Goal: Task Accomplishment & Management: Use online tool/utility

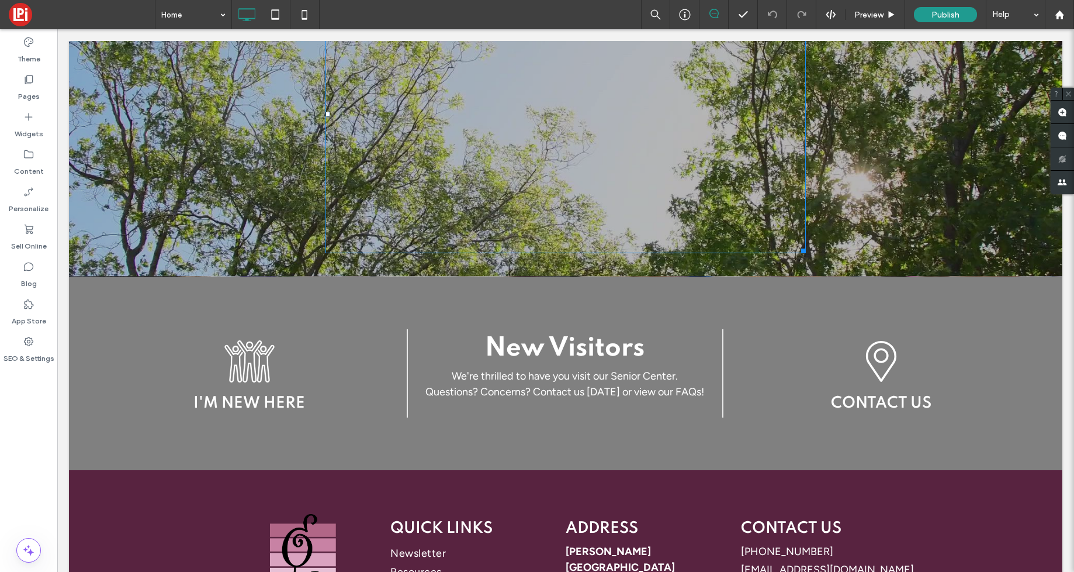
scroll to position [2109, 0]
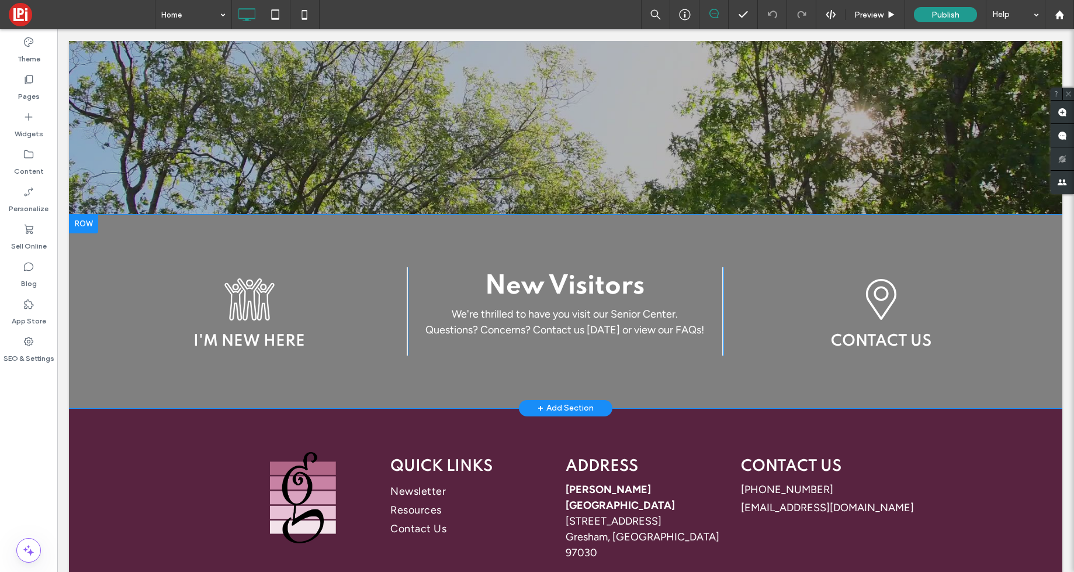
click at [578, 402] on div "+ Add Section" at bounding box center [566, 408] width 56 height 13
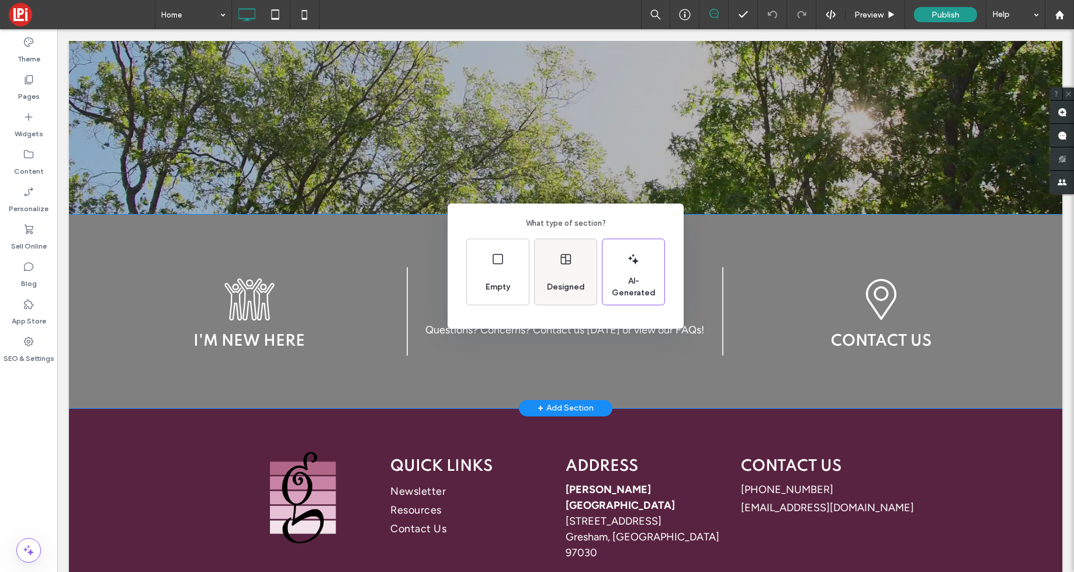
click at [566, 275] on div "Designed" at bounding box center [565, 287] width 47 height 26
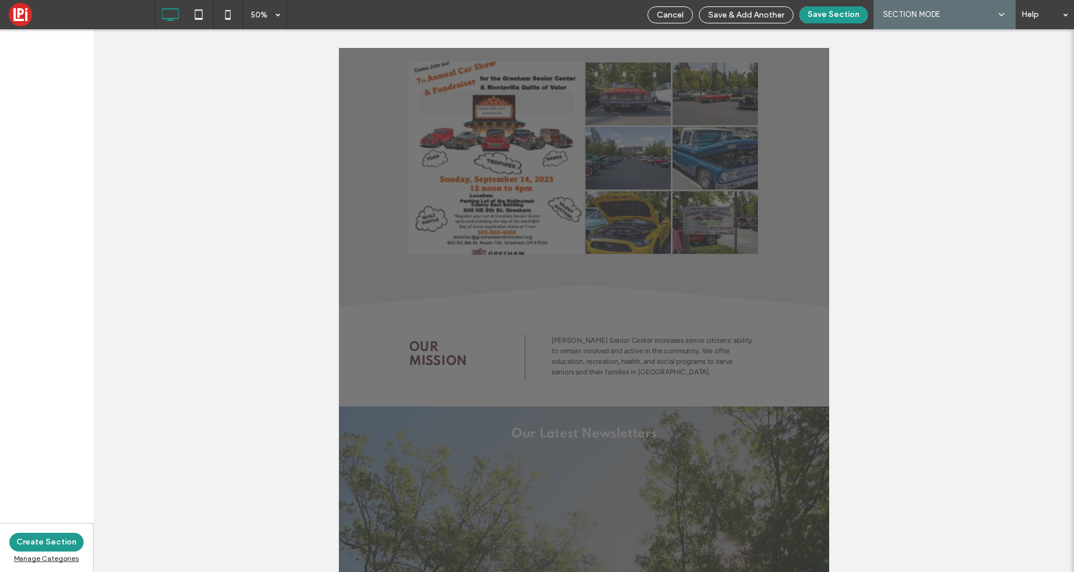
scroll to position [1206, 0]
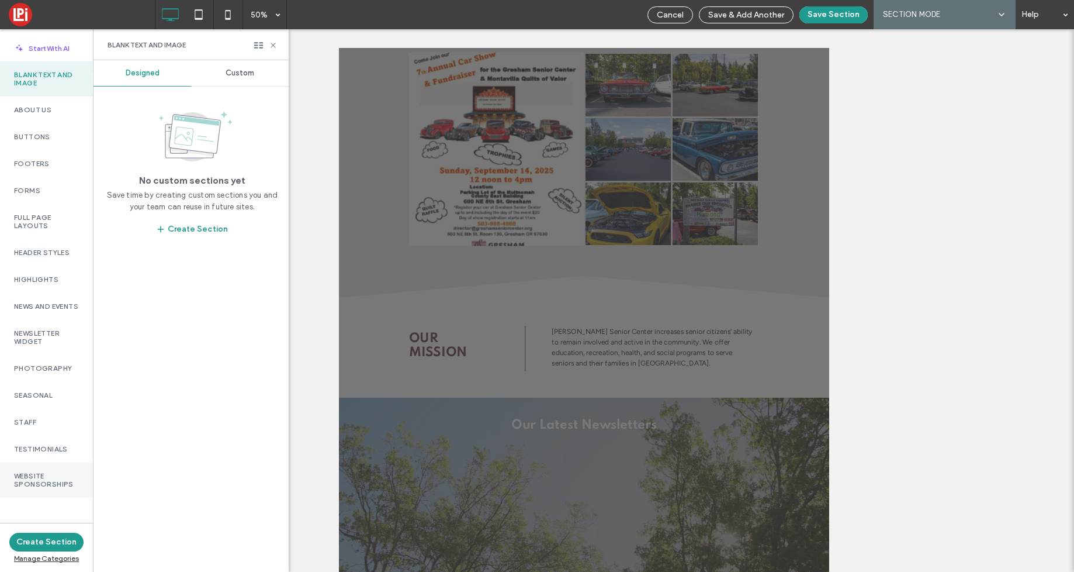
click at [39, 488] on label "Website Sponsorships" at bounding box center [46, 480] width 65 height 16
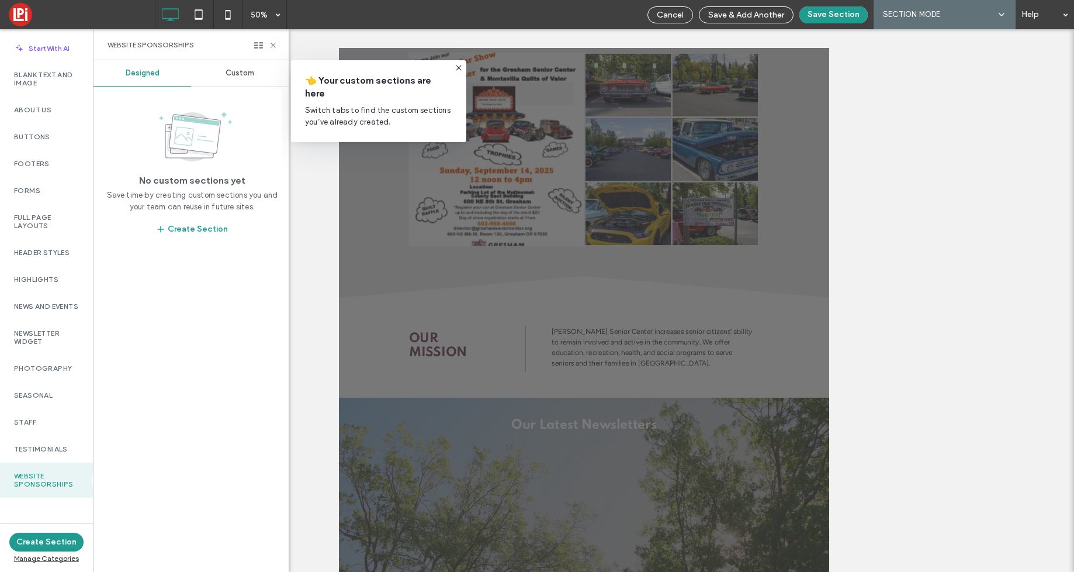
click at [233, 71] on span "Custom" at bounding box center [240, 72] width 29 height 9
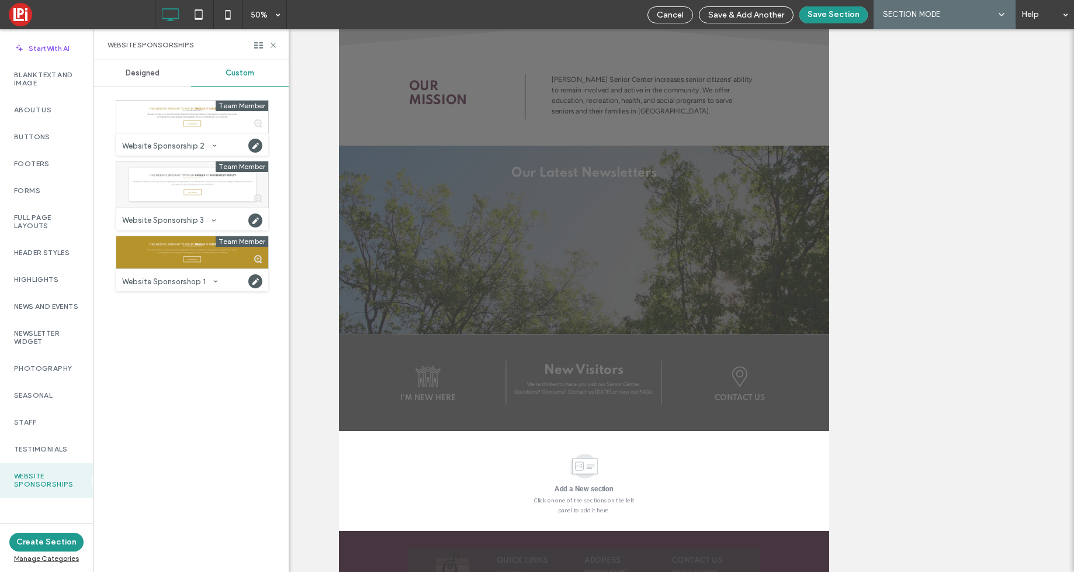
scroll to position [254, 0]
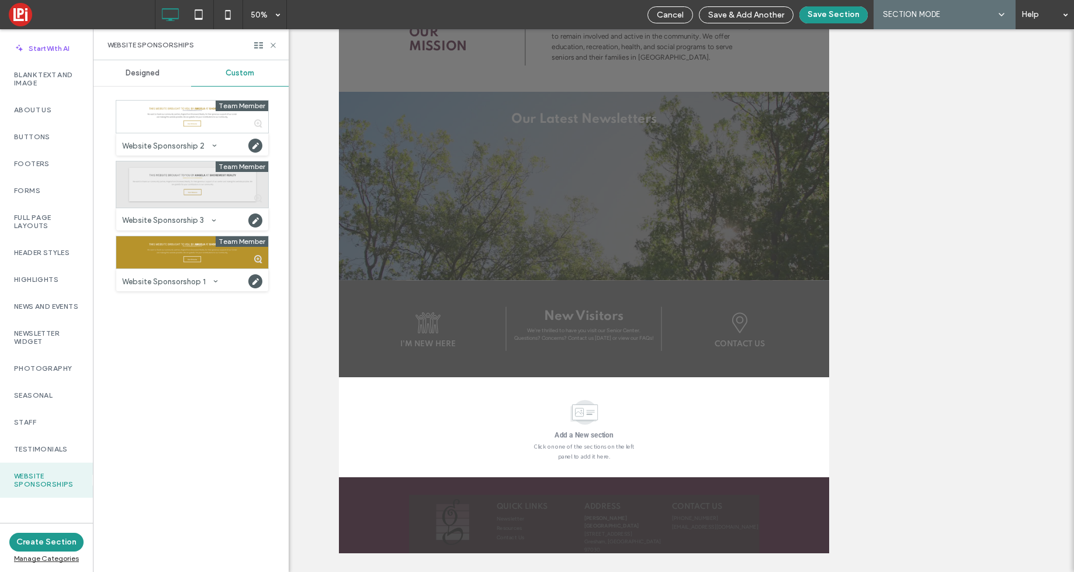
click at [137, 182] on div at bounding box center [192, 184] width 152 height 46
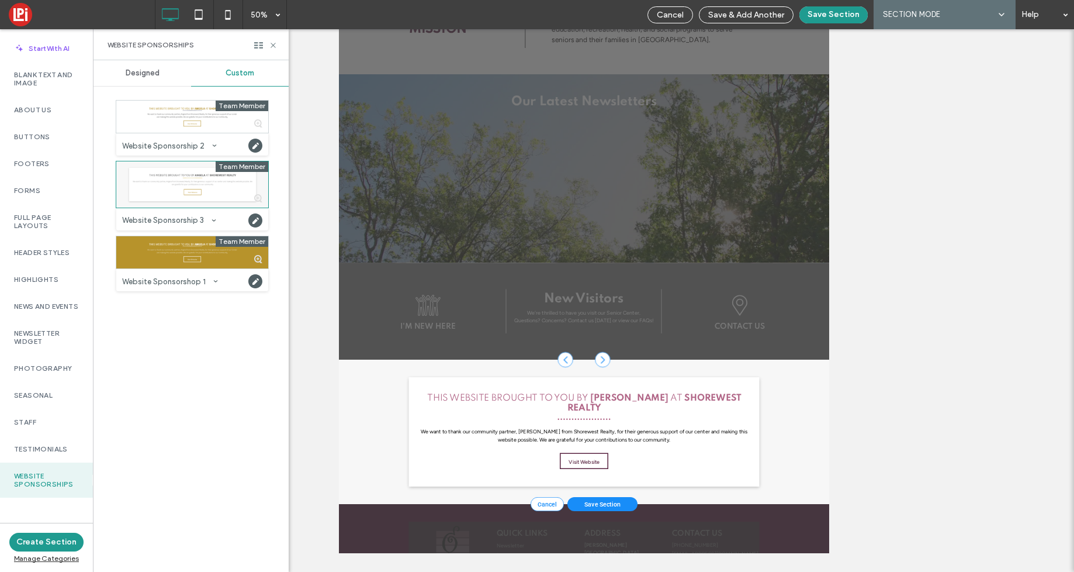
scroll to position [0, 0]
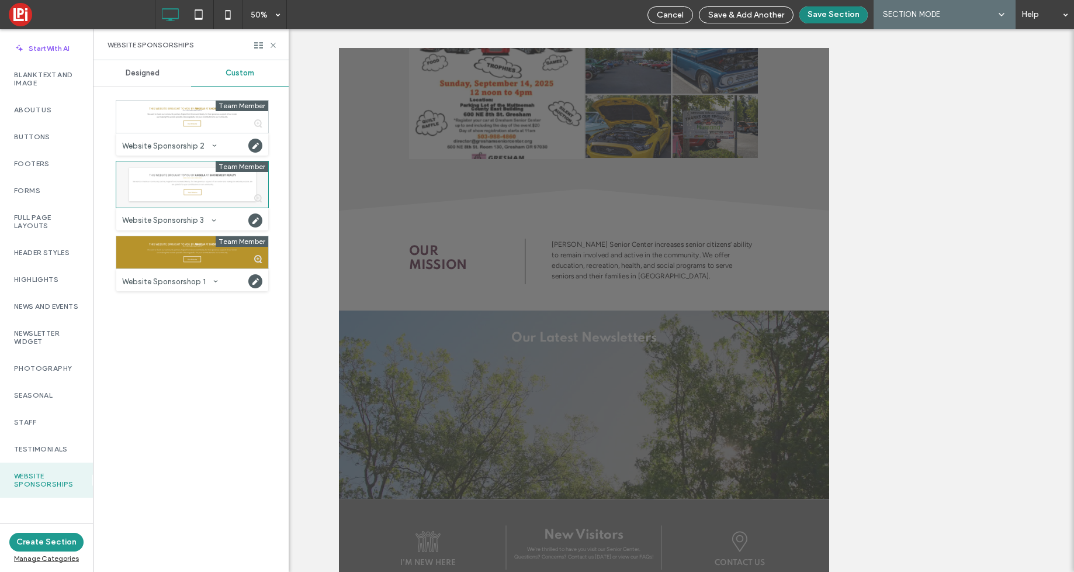
click at [837, 13] on button "Save Section" at bounding box center [834, 14] width 68 height 17
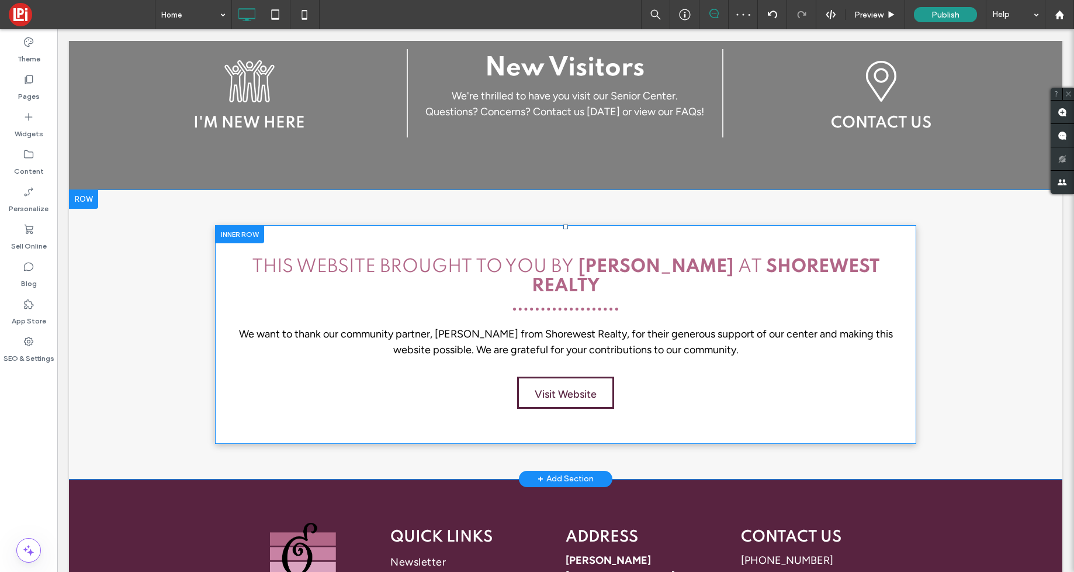
scroll to position [2308, 0]
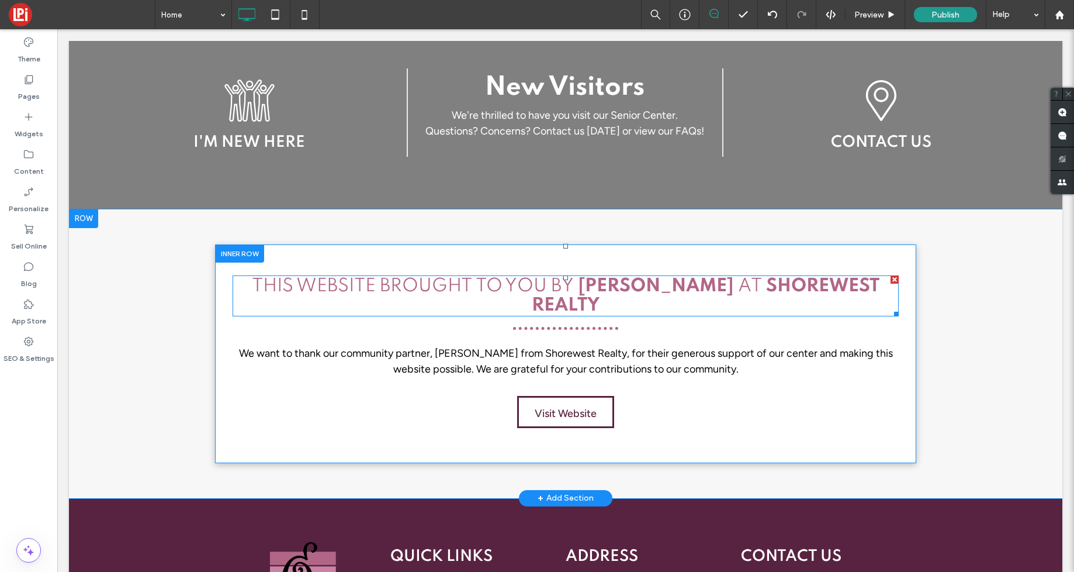
click at [636, 277] on strong "[PERSON_NAME]" at bounding box center [656, 286] width 156 height 18
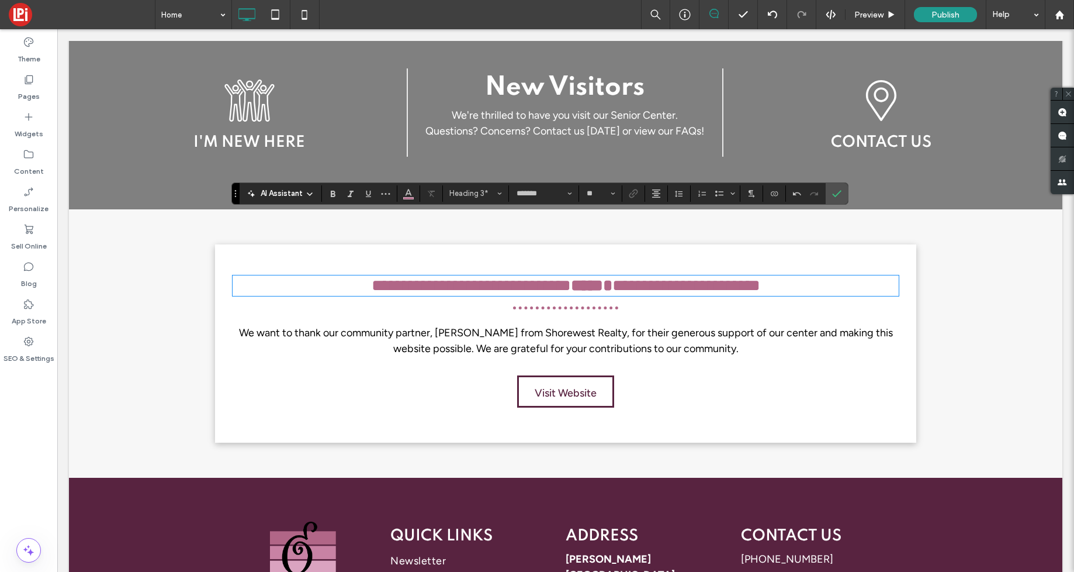
click at [760, 277] on span "**********" at bounding box center [687, 285] width 148 height 16
drag, startPoint x: 890, startPoint y: 220, endPoint x: 664, endPoint y: 218, distance: 226.2
click at [664, 277] on span "**********" at bounding box center [687, 285] width 148 height 16
click at [330, 196] on icon "Bold" at bounding box center [332, 193] width 9 height 9
drag, startPoint x: 453, startPoint y: 271, endPoint x: 464, endPoint y: 270, distance: 11.1
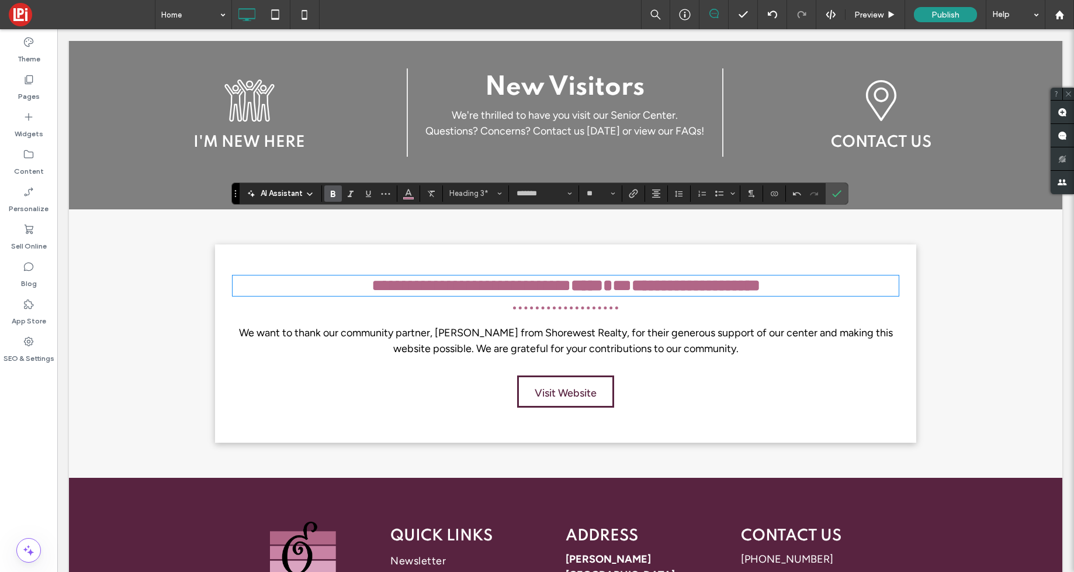
click at [454, 326] on span "We want to thank our community partner, [PERSON_NAME] from Shorewest Realty, fo…" at bounding box center [566, 340] width 654 height 29
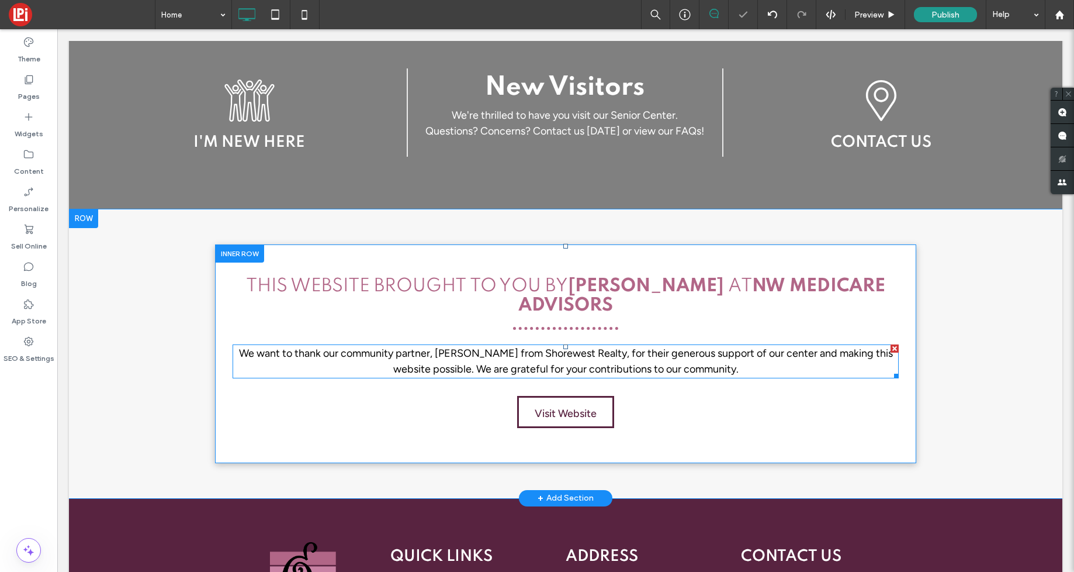
click at [465, 347] on span "We want to thank our community partner, [PERSON_NAME] from Shorewest Realty, fo…" at bounding box center [566, 361] width 654 height 29
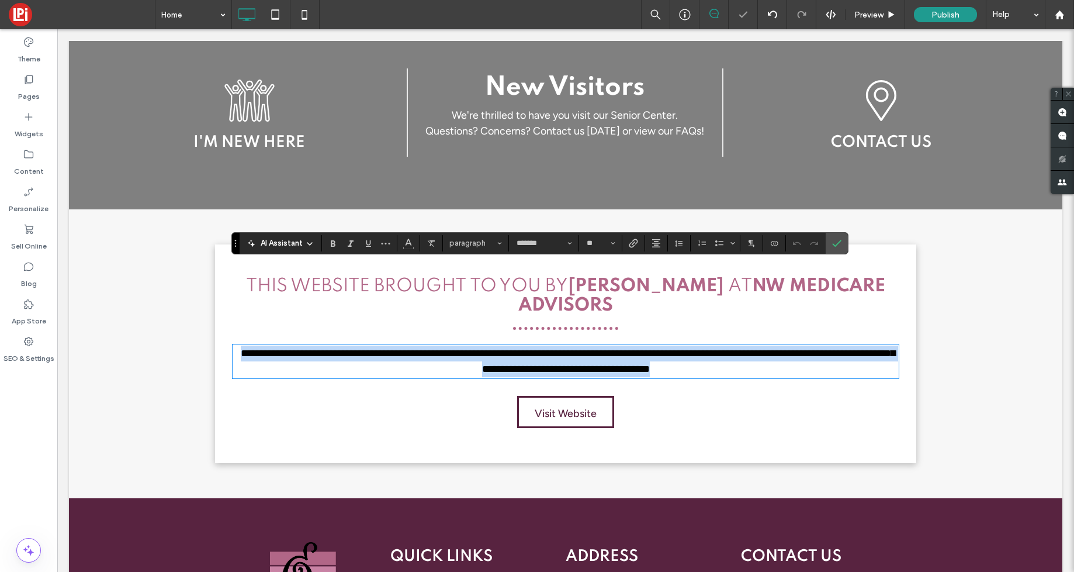
click at [469, 348] on span "**********" at bounding box center [568, 361] width 655 height 26
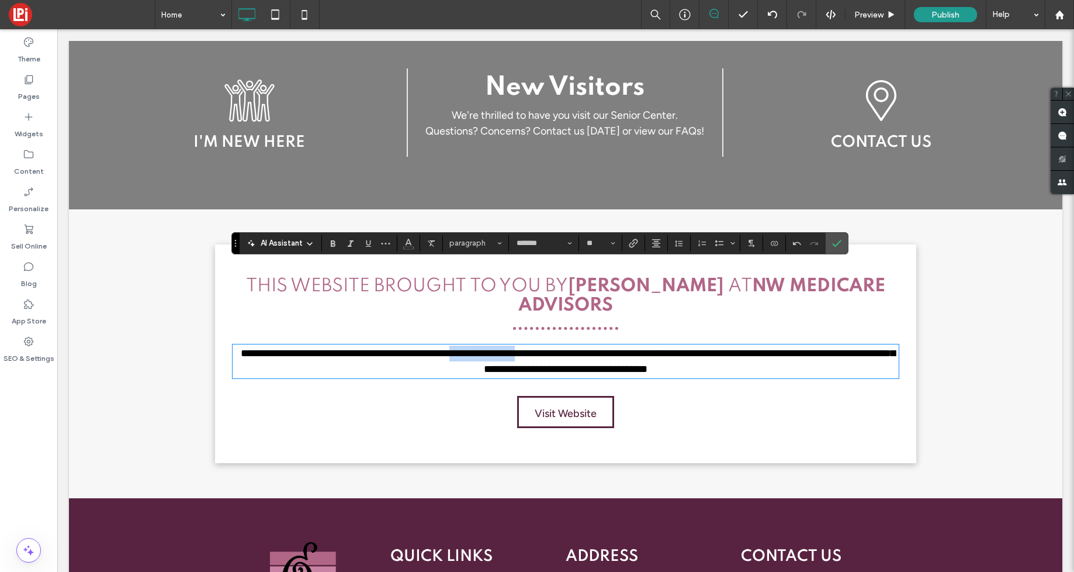
drag, startPoint x: 579, startPoint y: 272, endPoint x: 499, endPoint y: 271, distance: 80.1
click at [499, 348] on span "**********" at bounding box center [568, 361] width 655 height 26
click at [841, 246] on label "Confirm" at bounding box center [837, 243] width 18 height 21
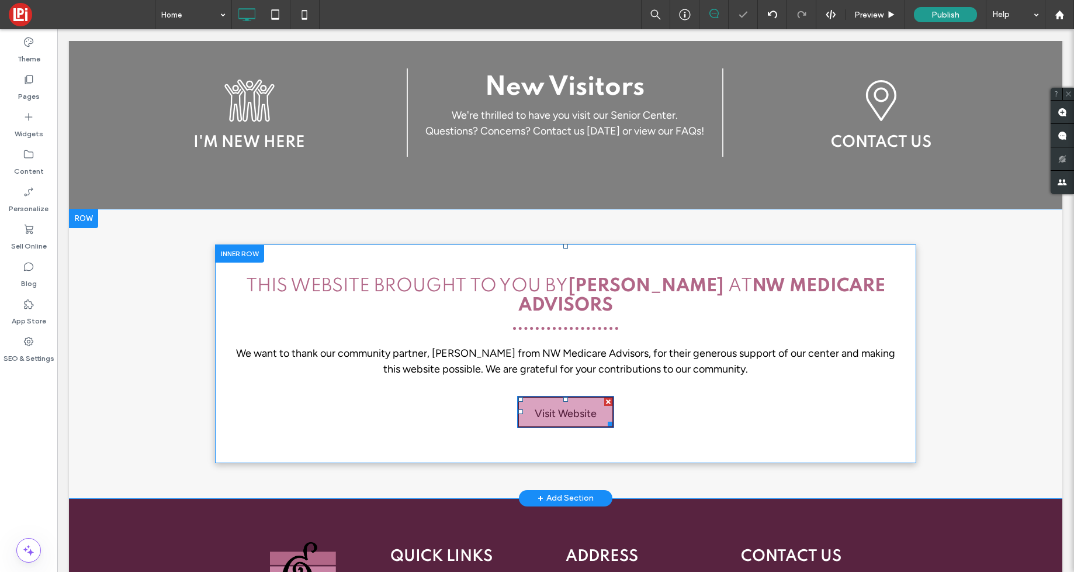
drag, startPoint x: 586, startPoint y: 330, endPoint x: 594, endPoint y: 333, distance: 9.2
click at [586, 397] on span "Visit Website" at bounding box center [566, 413] width 62 height 32
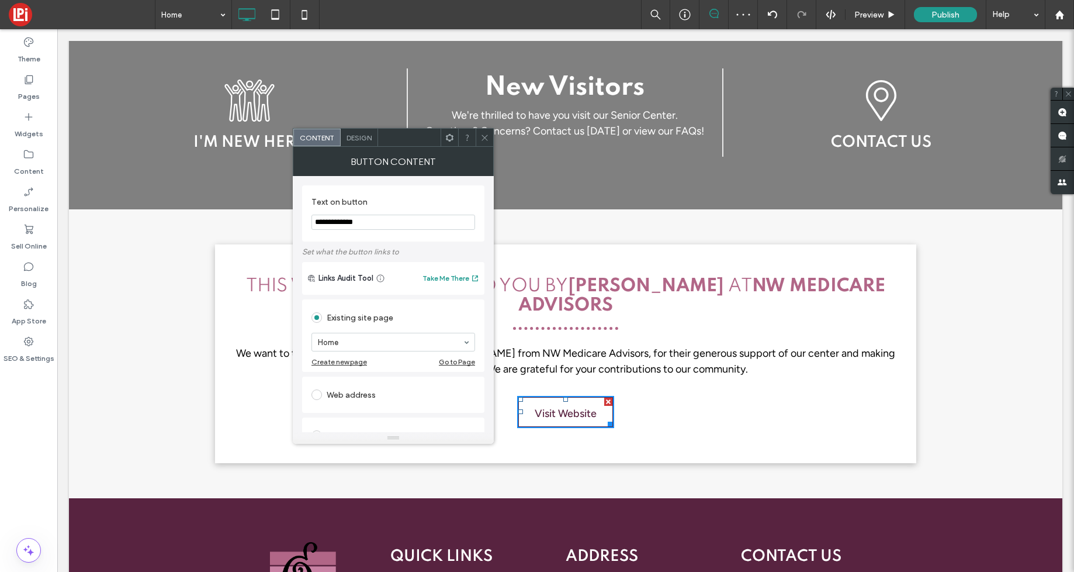
click at [358, 137] on span "Design" at bounding box center [359, 137] width 25 height 9
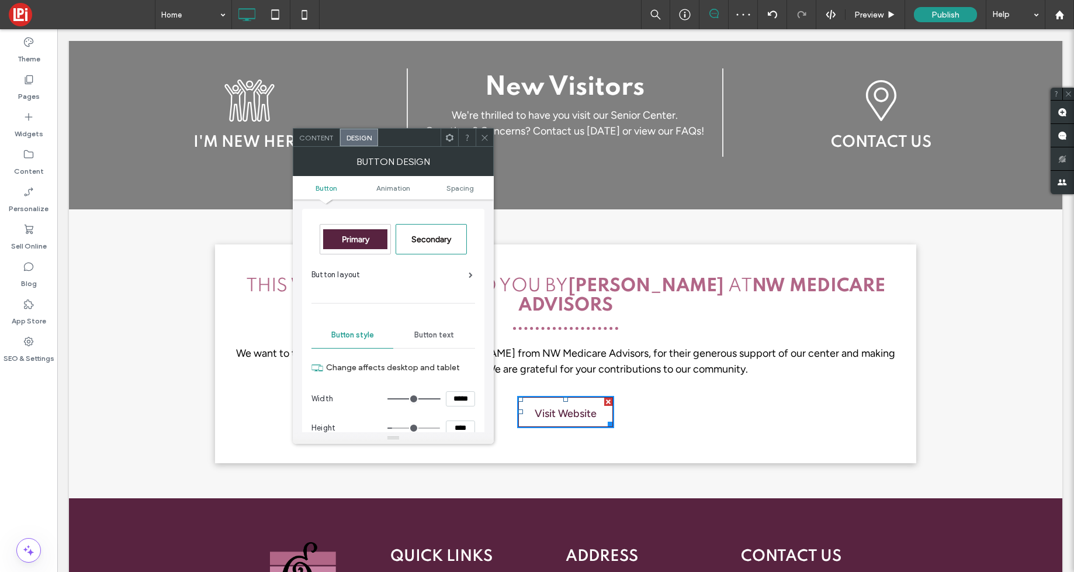
click at [420, 238] on span "Secondary" at bounding box center [431, 239] width 40 height 10
type input "*"
type input "***"
drag, startPoint x: 480, startPoint y: 133, endPoint x: 488, endPoint y: 133, distance: 7.6
click at [480, 133] on icon at bounding box center [484, 137] width 9 height 9
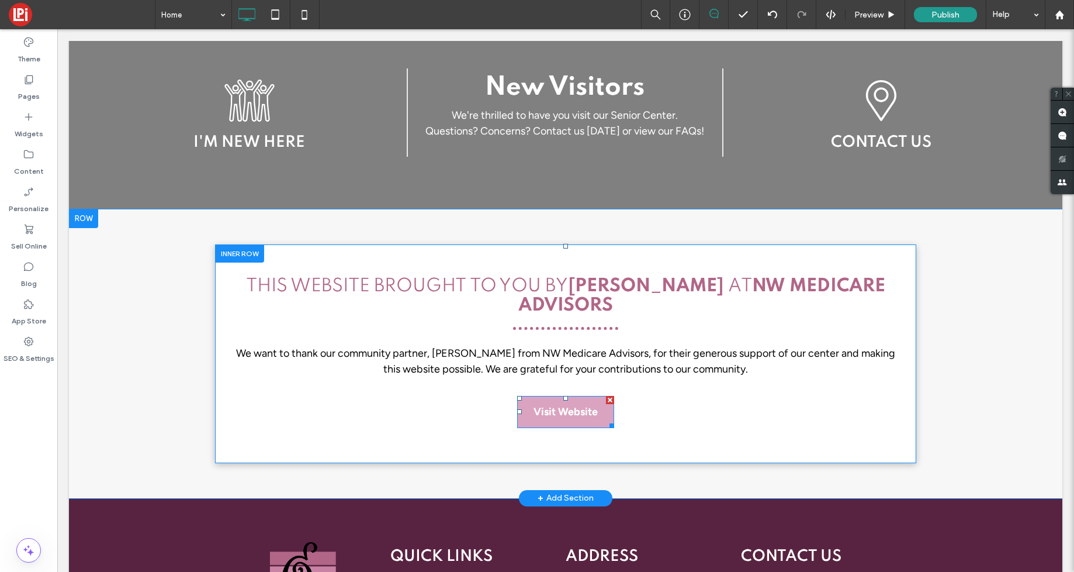
click at [568, 396] on span "Visit Website" at bounding box center [566, 412] width 64 height 32
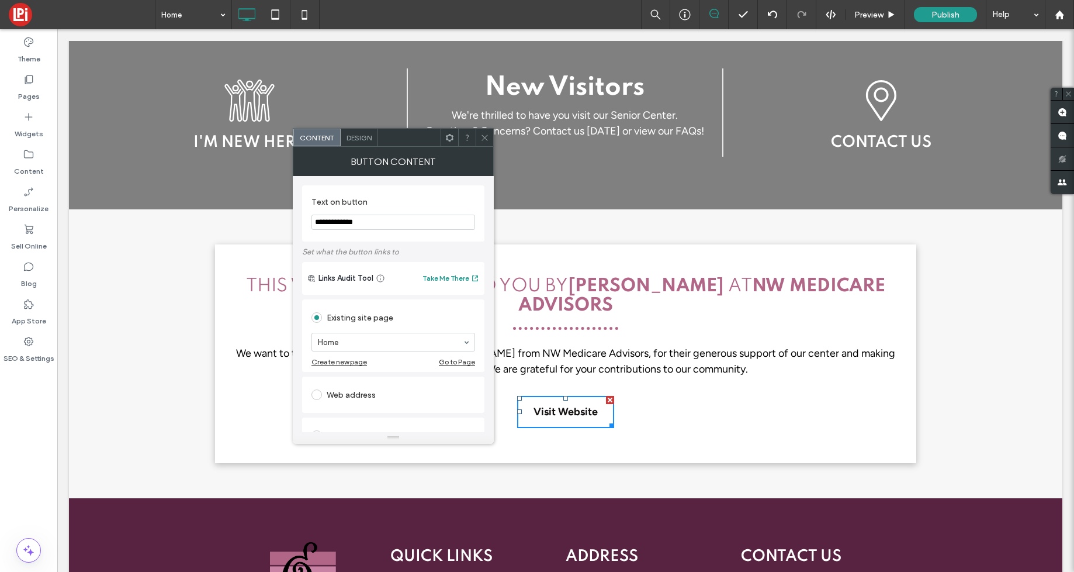
click at [357, 130] on div "Design" at bounding box center [359, 138] width 37 height 18
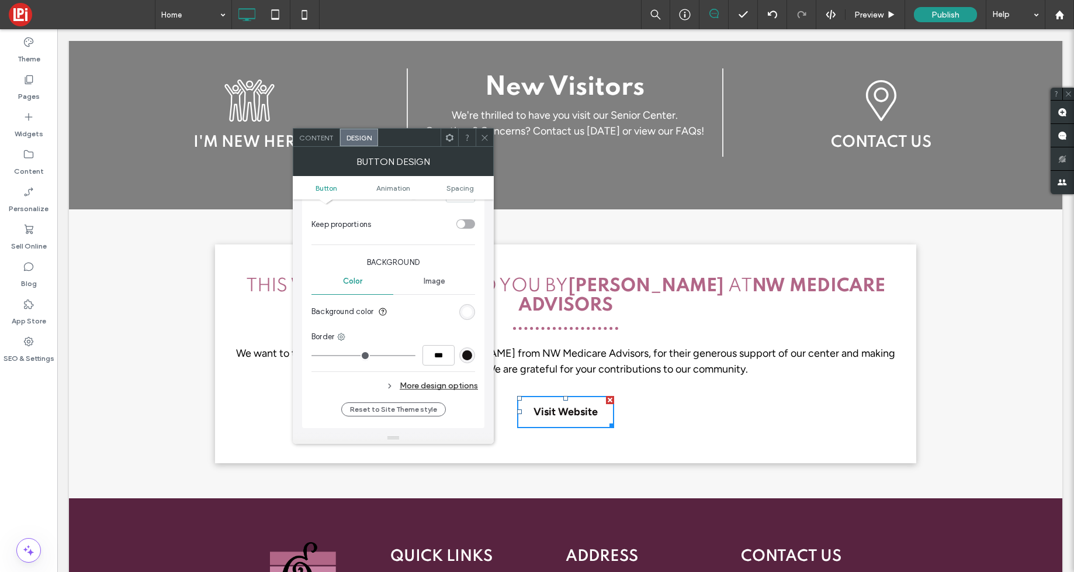
scroll to position [237, 0]
type input "*"
type input "***"
type input "*"
click at [319, 352] on input "range" at bounding box center [364, 351] width 104 height 1
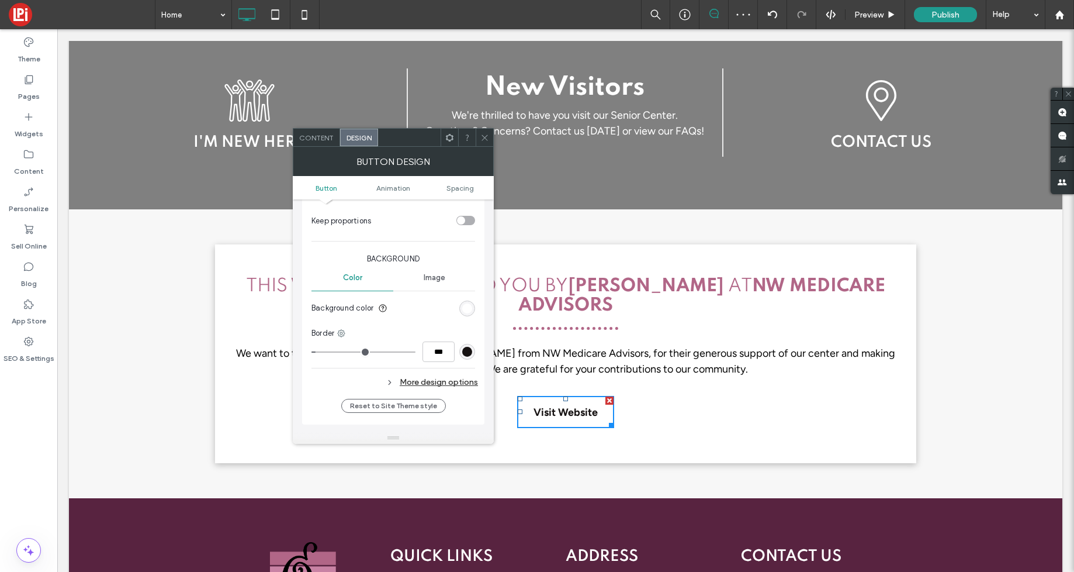
click at [486, 136] on icon at bounding box center [484, 137] width 9 height 9
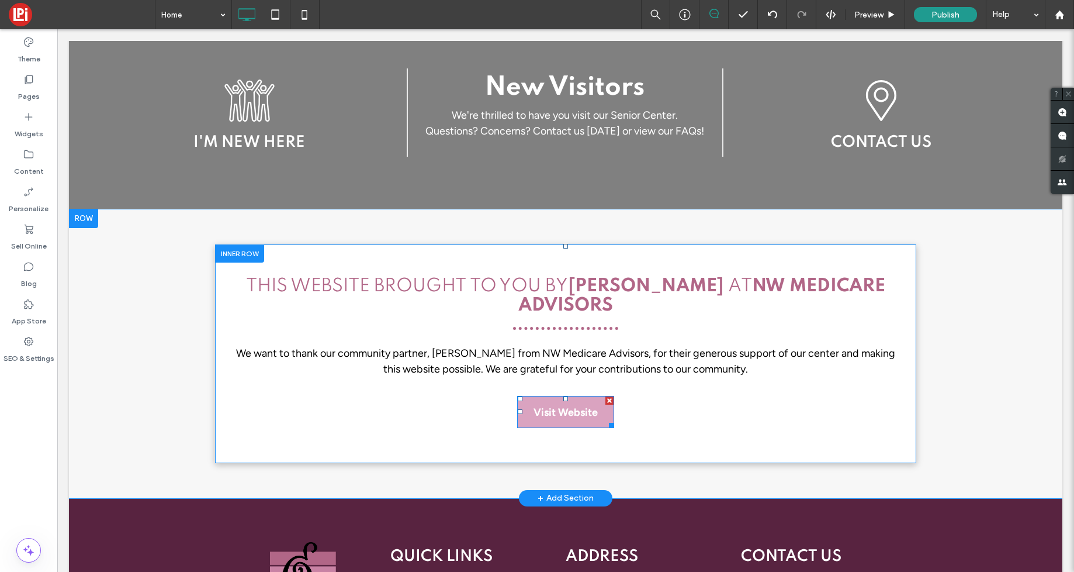
click at [579, 396] on span "Visit Website" at bounding box center [566, 412] width 64 height 32
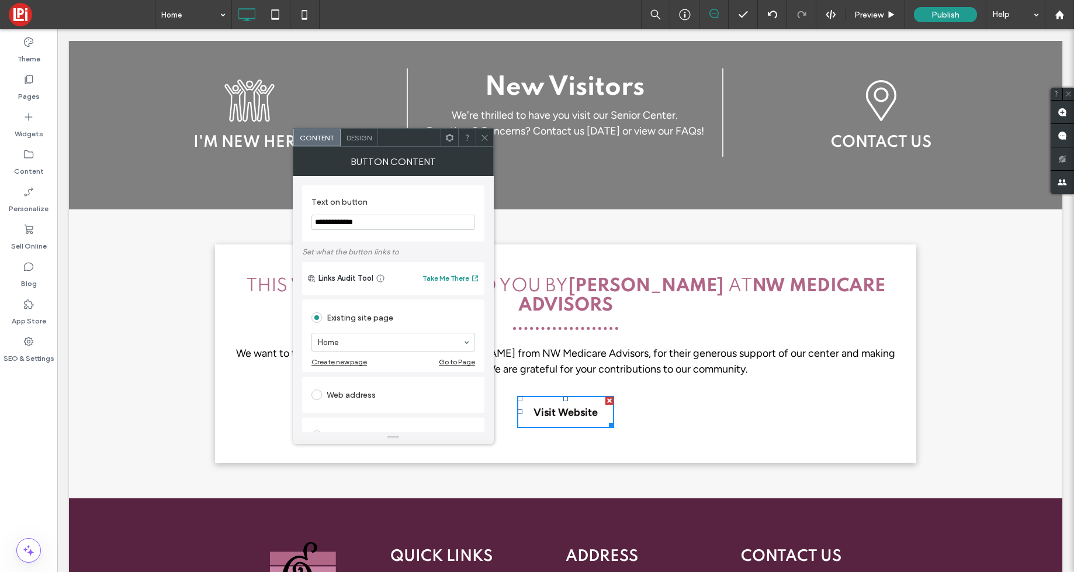
click at [318, 394] on span at bounding box center [317, 394] width 11 height 11
click at [356, 380] on input "url" at bounding box center [394, 380] width 164 height 15
paste input "**********"
type input "**********"
click at [399, 362] on div "Web address" at bounding box center [394, 358] width 164 height 19
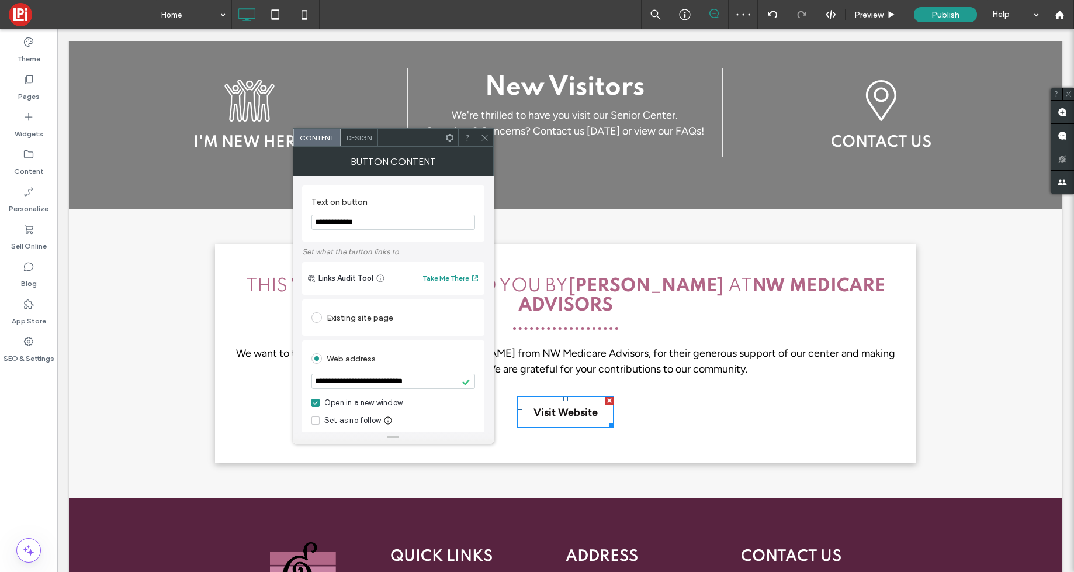
click at [360, 136] on span "Design" at bounding box center [359, 137] width 25 height 9
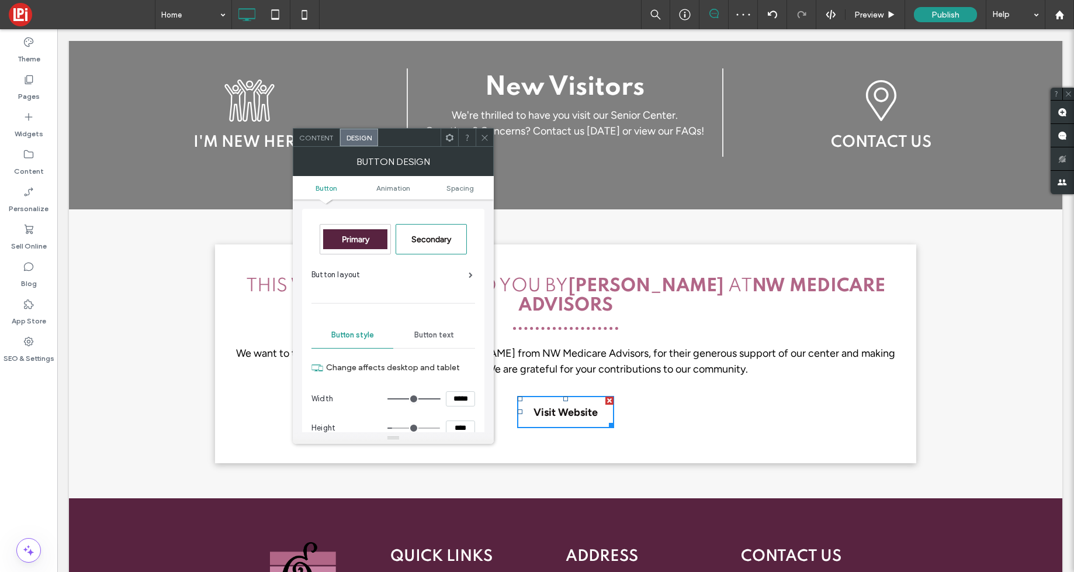
click at [365, 238] on span "Primary" at bounding box center [355, 239] width 27 height 10
type input "*"
type input "***"
click at [312, 139] on span "Content" at bounding box center [316, 137] width 34 height 9
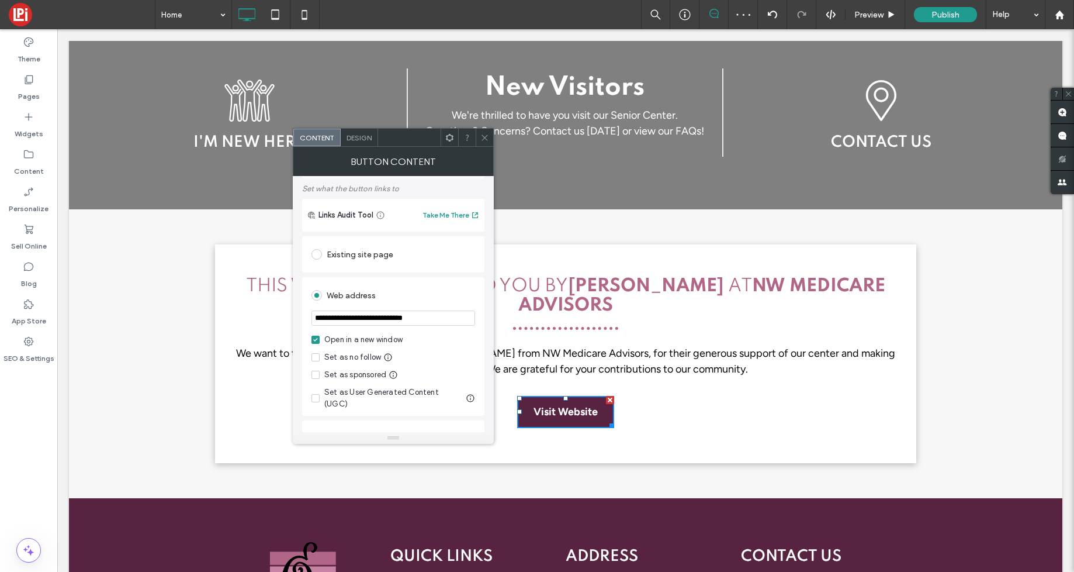
scroll to position [72, 0]
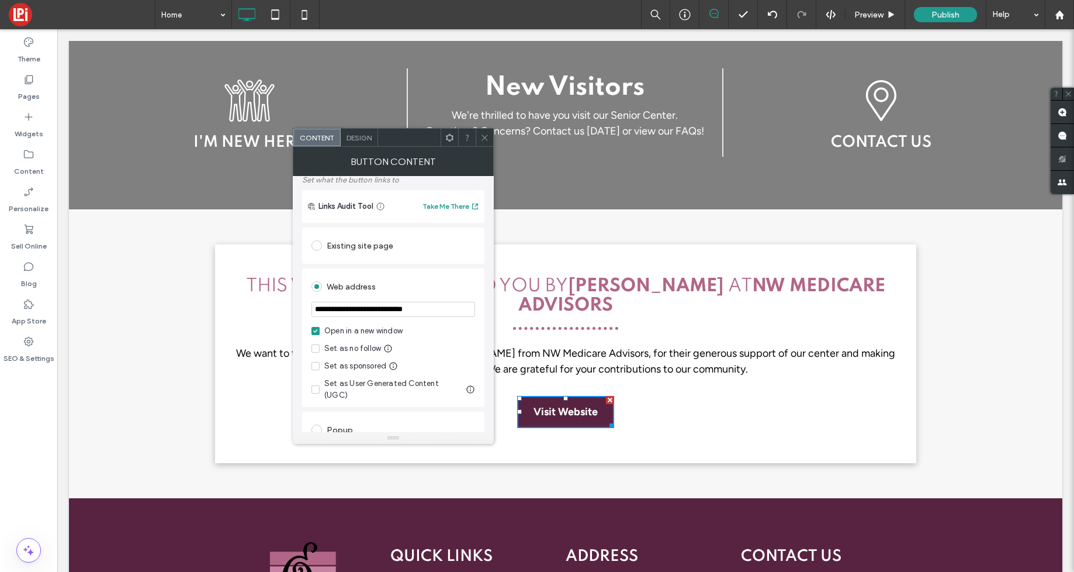
drag, startPoint x: 316, startPoint y: 361, endPoint x: 315, endPoint y: 375, distance: 13.5
click at [316, 361] on label "Set as sponsored" at bounding box center [349, 366] width 75 height 12
click at [487, 140] on use at bounding box center [485, 137] width 6 height 6
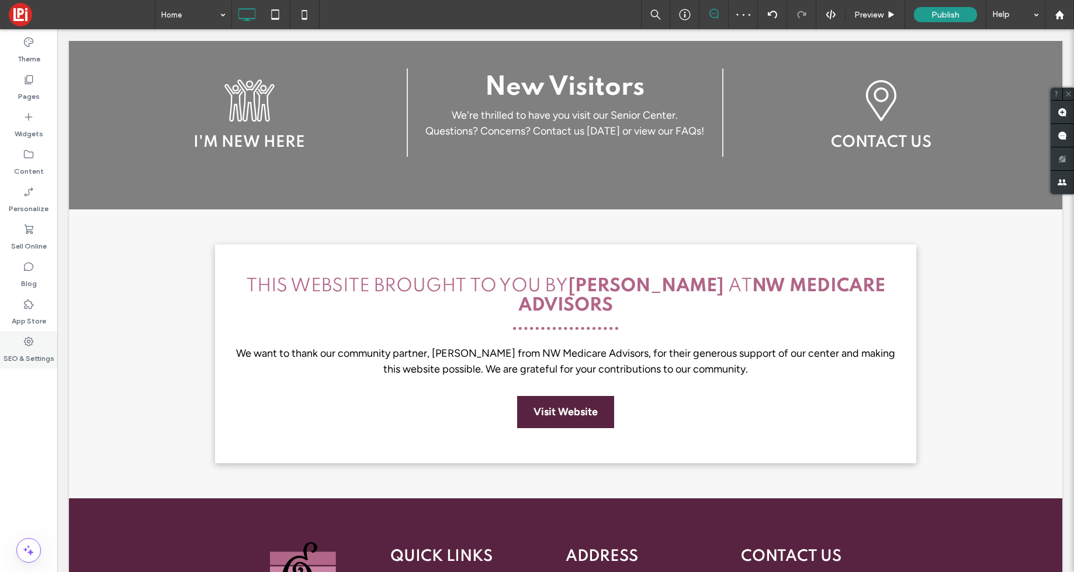
click at [21, 344] on div "SEO & Settings" at bounding box center [28, 349] width 57 height 37
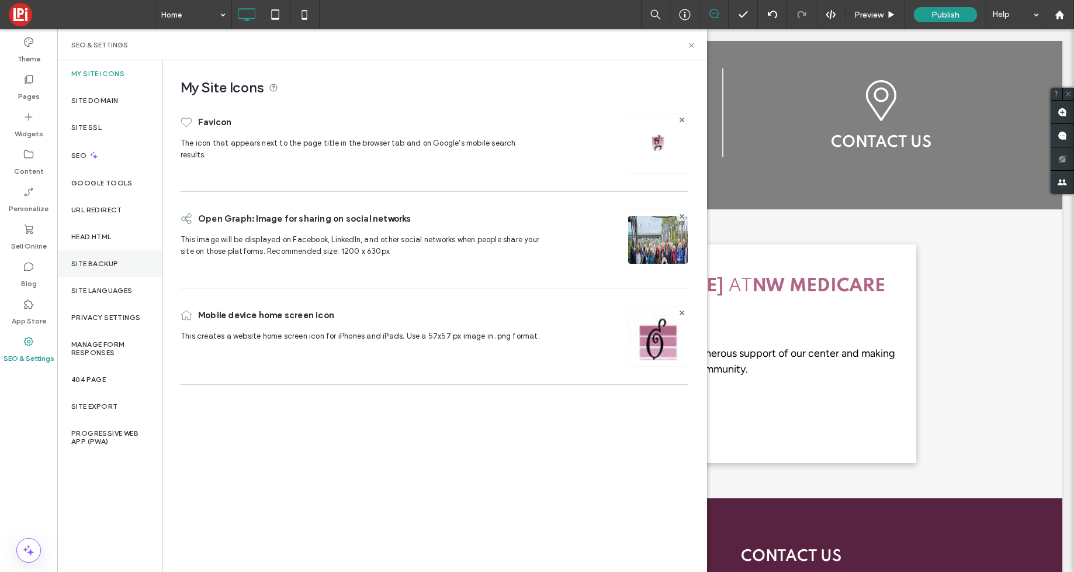
click at [130, 271] on div "Site Backup" at bounding box center [109, 263] width 105 height 27
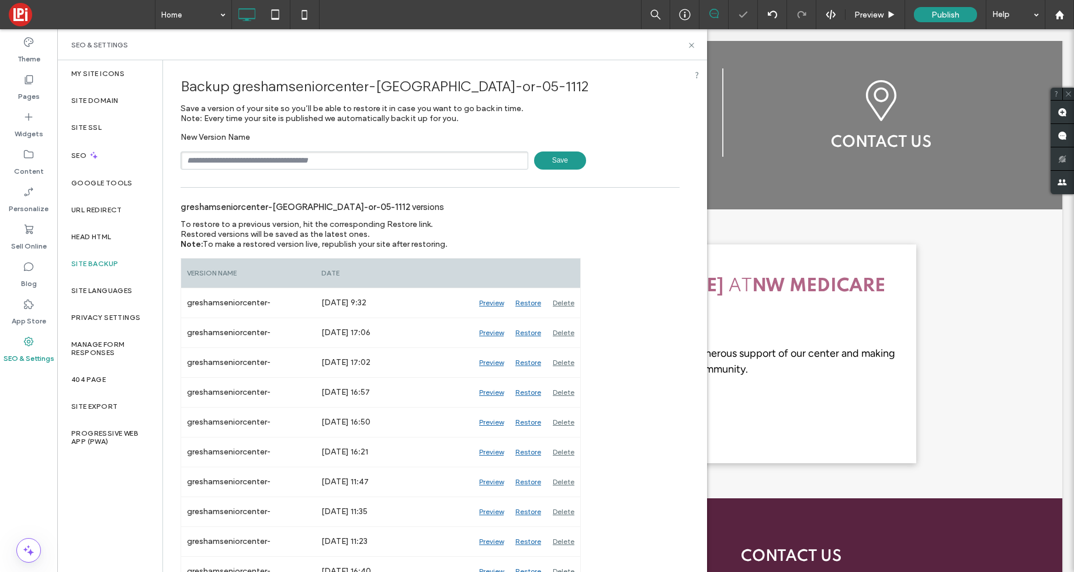
click at [562, 164] on span "Save" at bounding box center [560, 160] width 52 height 18
click at [693, 46] on use at bounding box center [691, 45] width 5 height 5
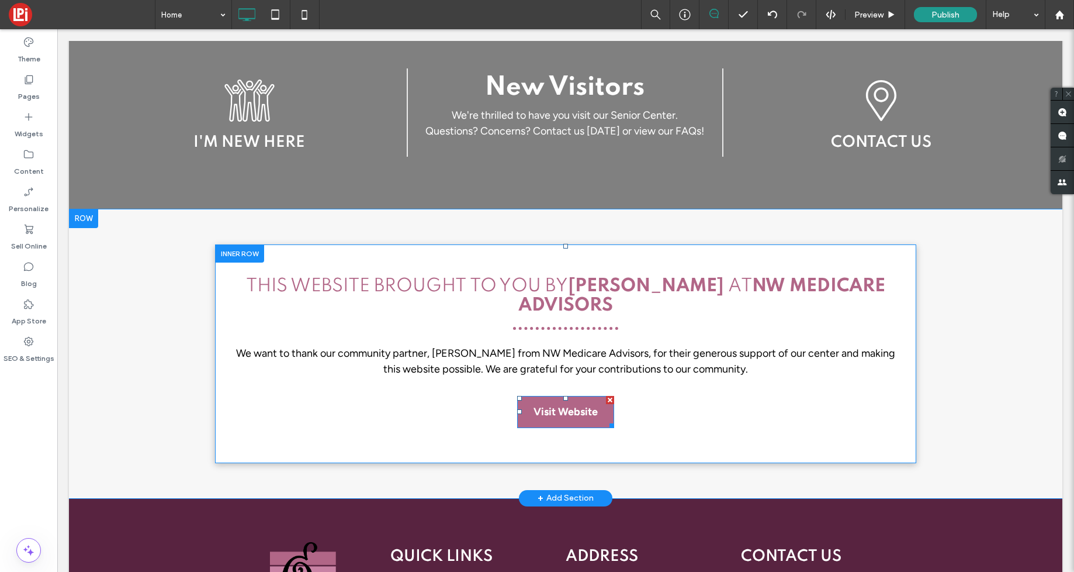
drag, startPoint x: 552, startPoint y: 336, endPoint x: 543, endPoint y: 336, distance: 8.8
click at [552, 396] on span "Visit Website" at bounding box center [566, 412] width 64 height 32
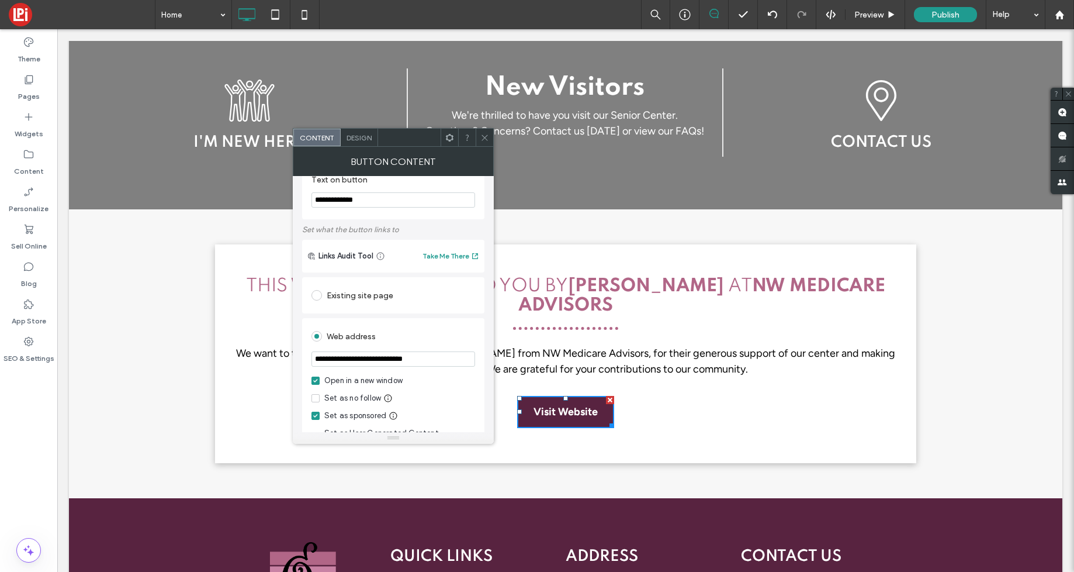
scroll to position [29, 0]
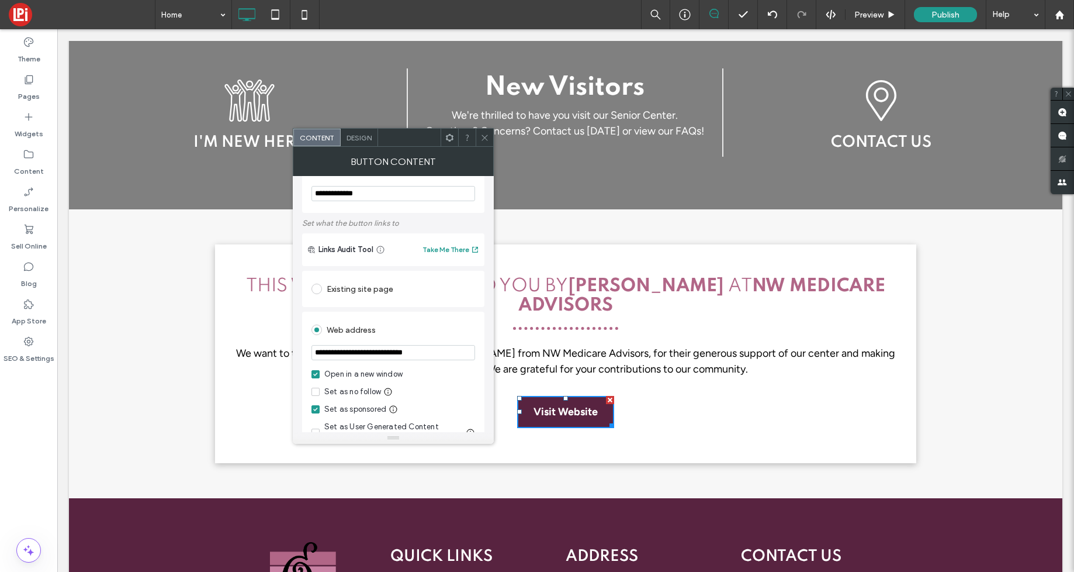
click at [418, 322] on div "Web address" at bounding box center [394, 329] width 164 height 19
click at [313, 410] on icon at bounding box center [315, 409] width 5 height 4
click at [452, 348] on input "**********" at bounding box center [394, 352] width 164 height 15
click at [445, 356] on input "**********" at bounding box center [394, 352] width 164 height 15
click at [437, 330] on div "Web address" at bounding box center [394, 329] width 164 height 19
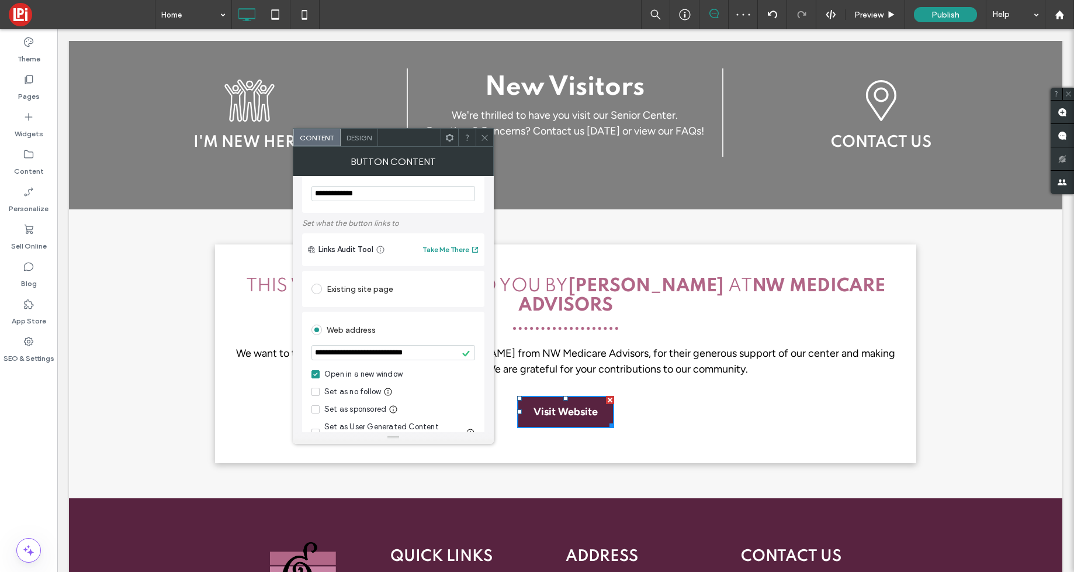
click at [319, 410] on span at bounding box center [316, 409] width 8 height 8
click at [485, 133] on icon at bounding box center [484, 137] width 9 height 9
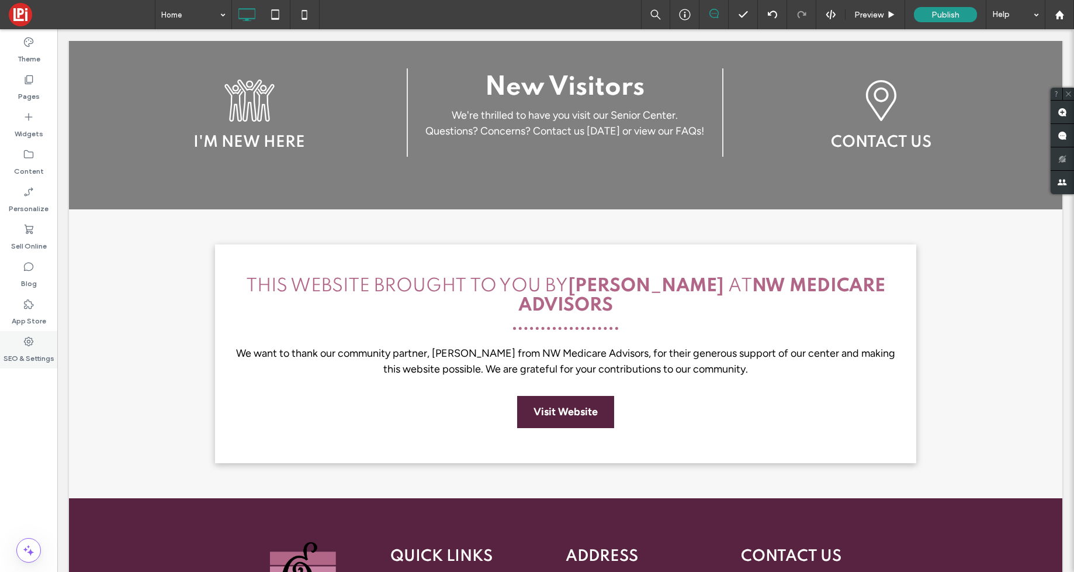
click at [20, 345] on div "SEO & Settings" at bounding box center [28, 349] width 57 height 37
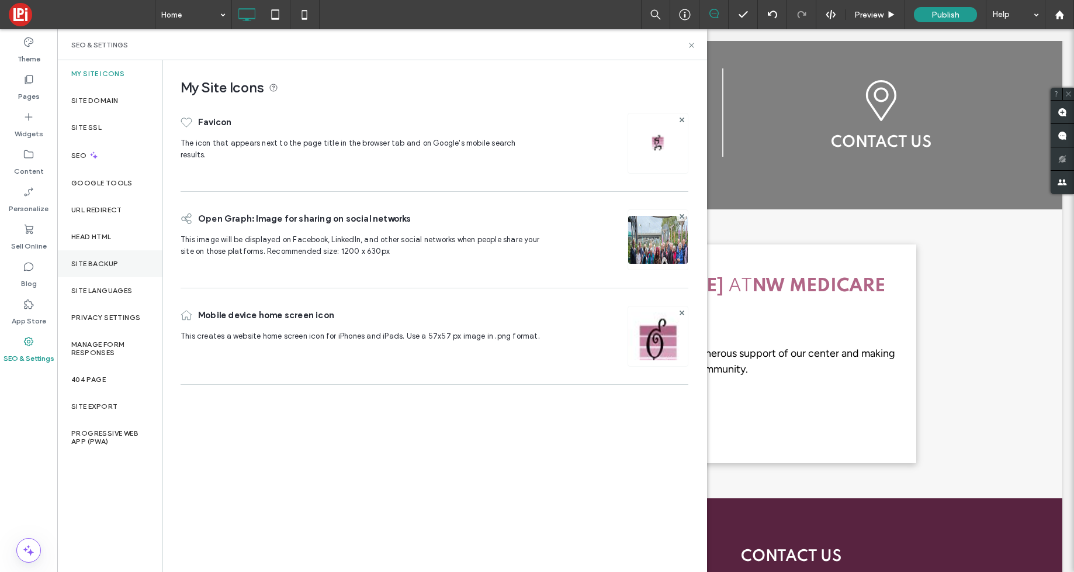
click at [105, 268] on div "Site Backup" at bounding box center [109, 263] width 105 height 27
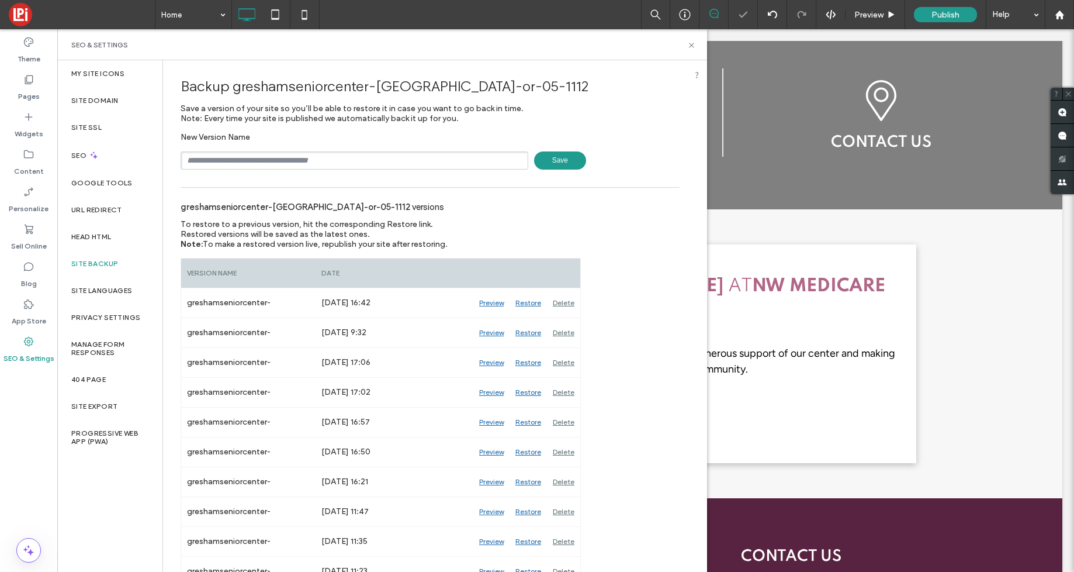
click at [542, 159] on span "Save" at bounding box center [560, 160] width 52 height 18
click at [691, 42] on icon at bounding box center [691, 45] width 9 height 9
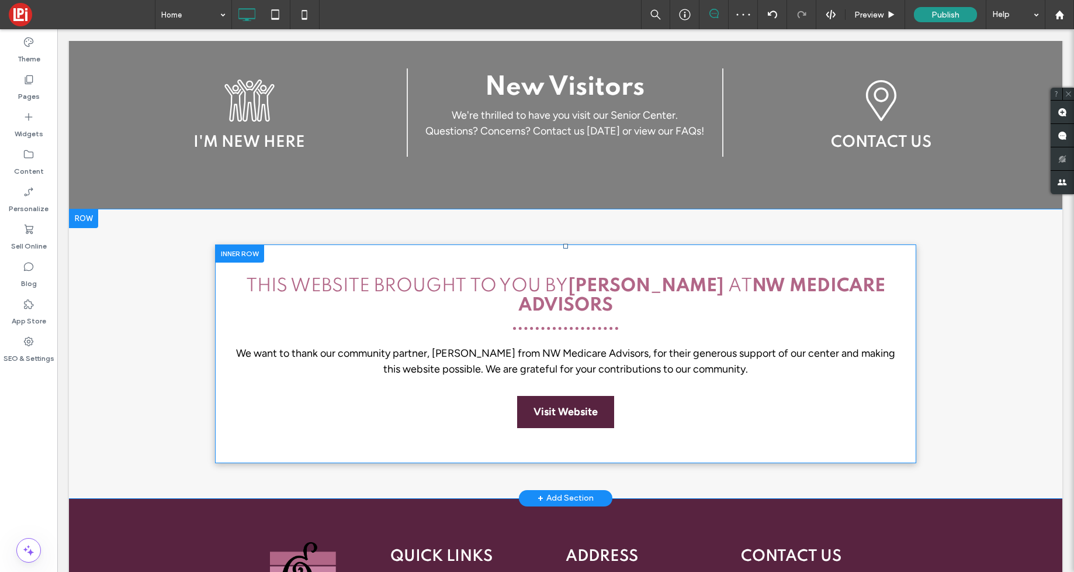
click at [237, 244] on div at bounding box center [239, 253] width 49 height 18
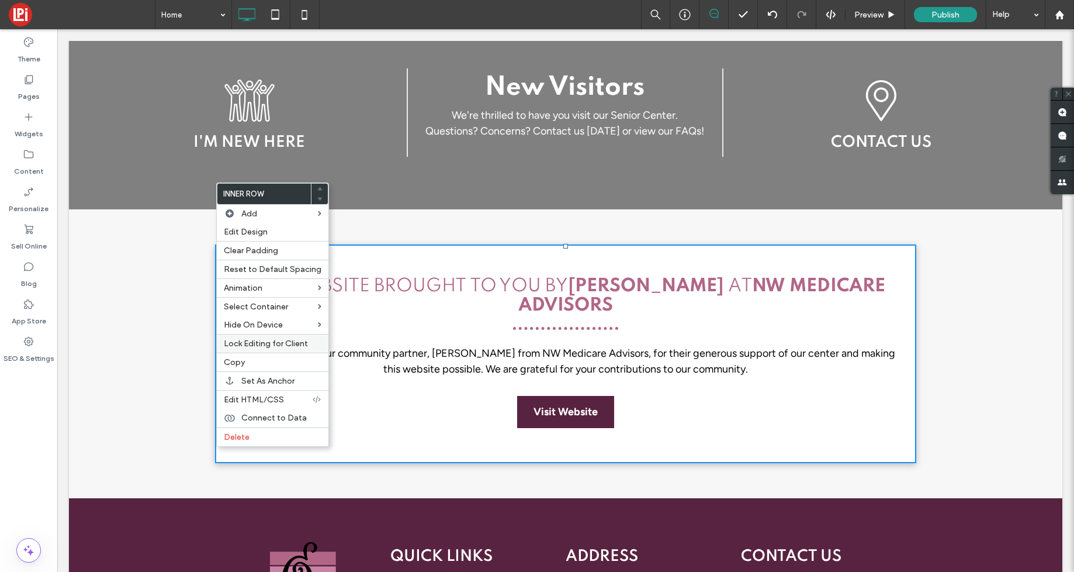
click at [292, 343] on span "Lock Editing for Client" at bounding box center [266, 343] width 84 height 10
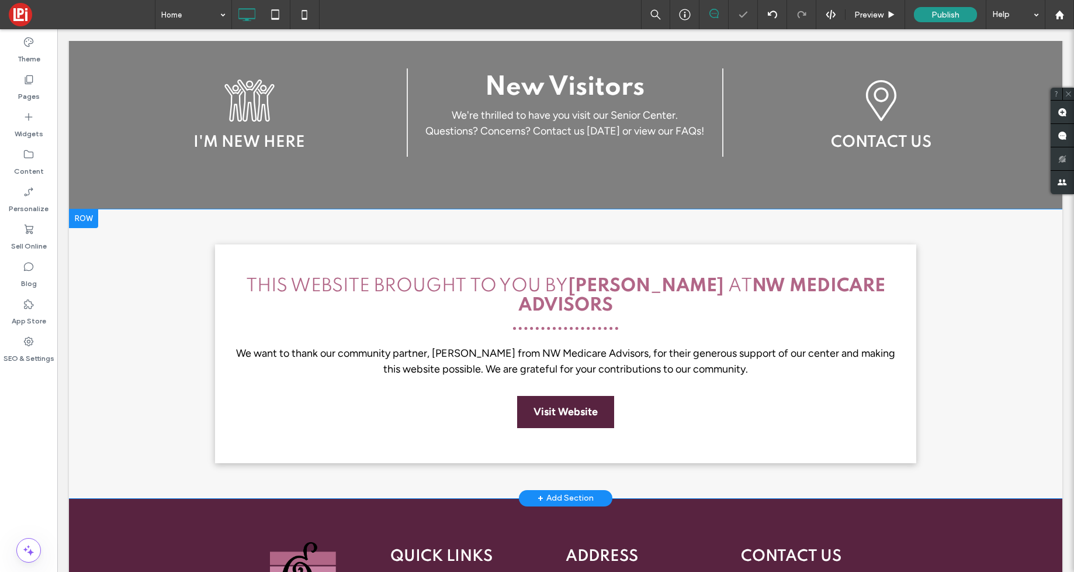
click at [84, 209] on div at bounding box center [83, 218] width 29 height 19
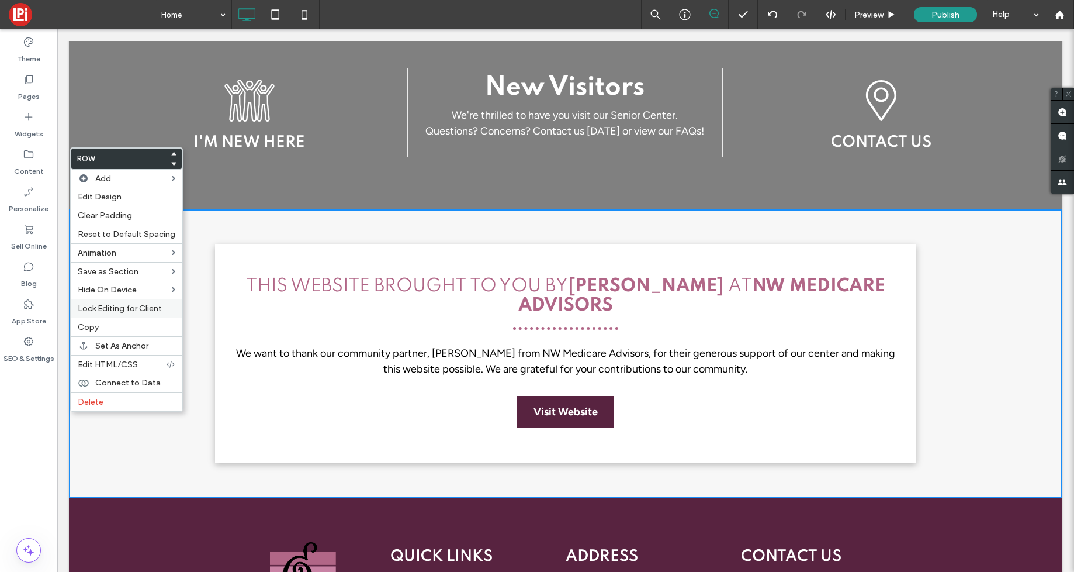
click at [144, 312] on span "Lock Editing for Client" at bounding box center [120, 308] width 84 height 10
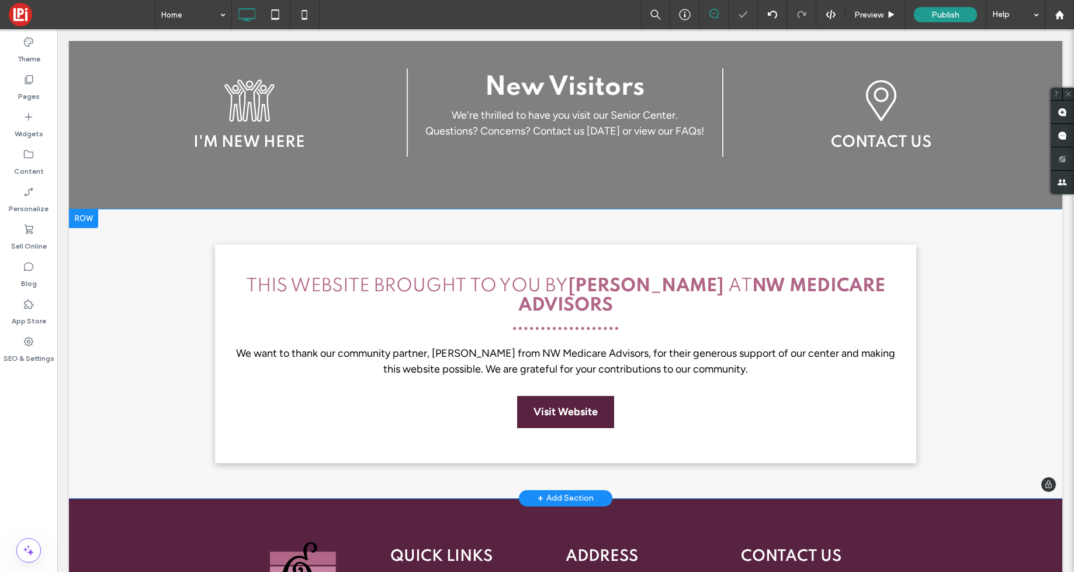
click at [212, 209] on div "This Website Brought to you by [PERSON_NAME] AT NW Medicare Advisors We want to…" at bounding box center [566, 353] width 994 height 289
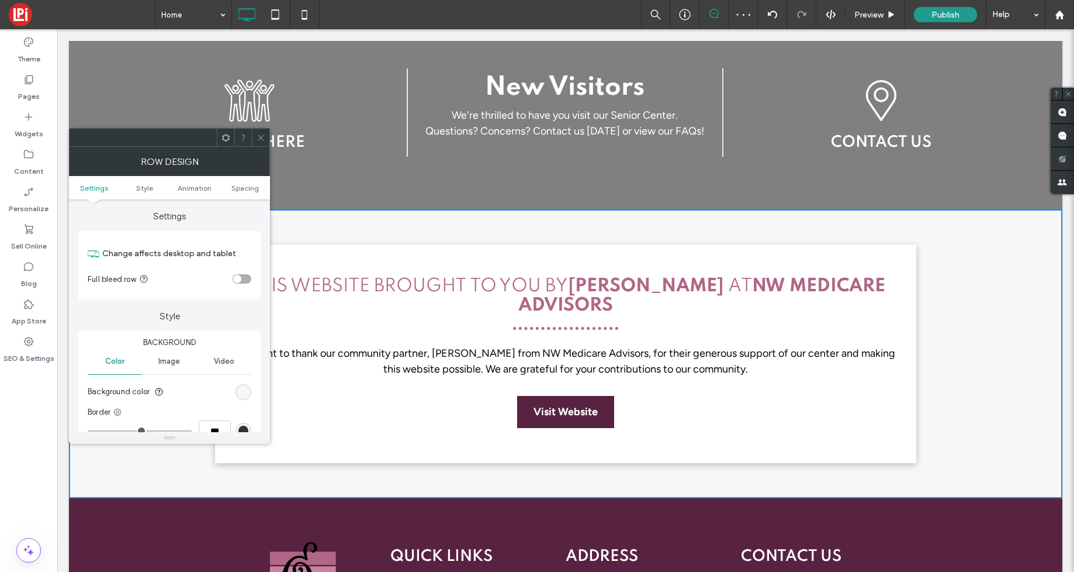
click at [237, 390] on div "rgb(247, 247, 247)" at bounding box center [244, 392] width 16 height 16
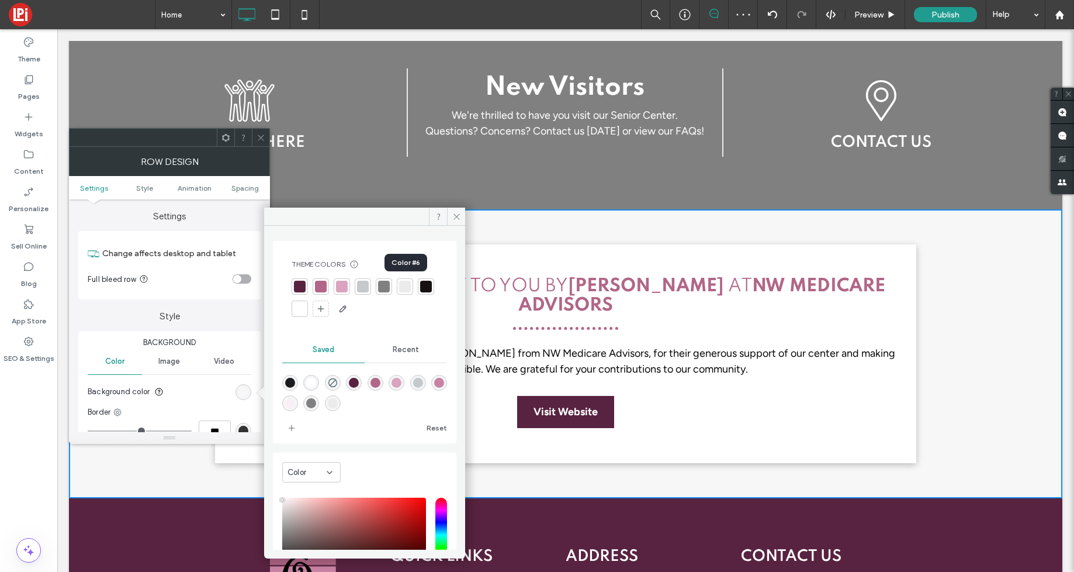
click at [401, 284] on div at bounding box center [405, 287] width 12 height 12
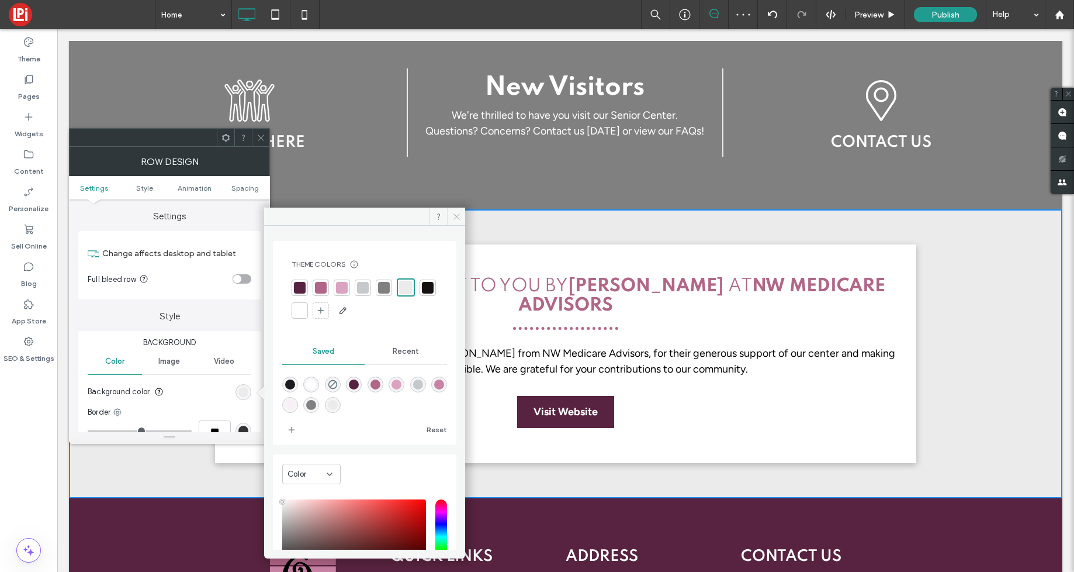
click at [454, 215] on icon at bounding box center [456, 216] width 9 height 9
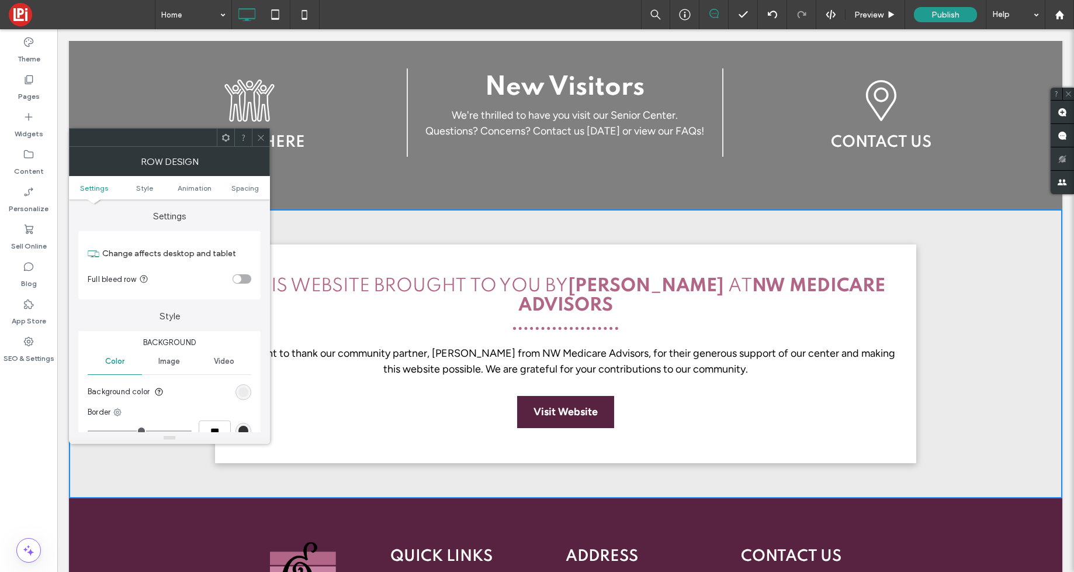
click at [257, 135] on icon at bounding box center [261, 137] width 9 height 9
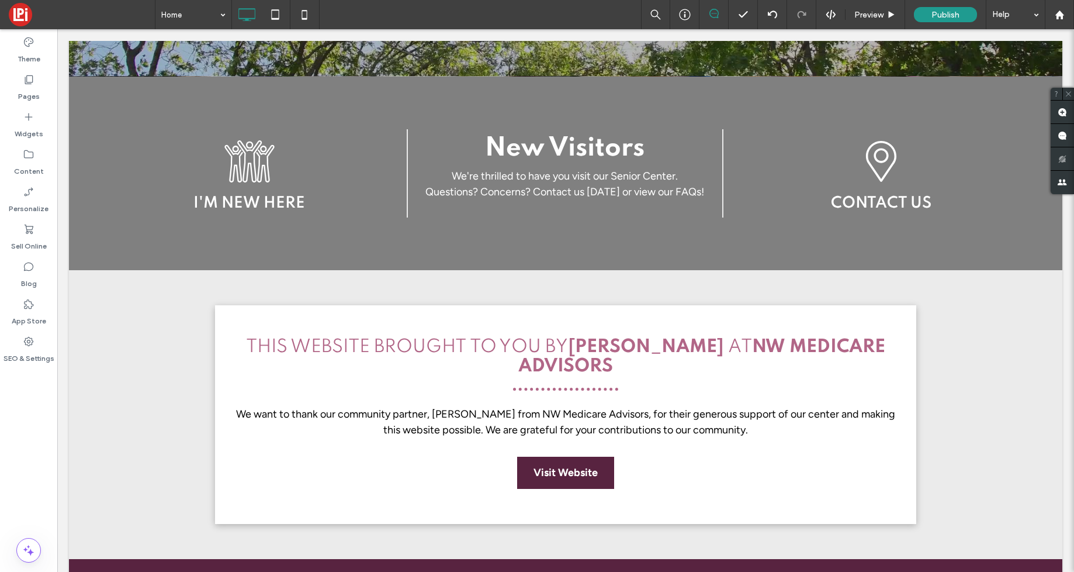
scroll to position [2378, 0]
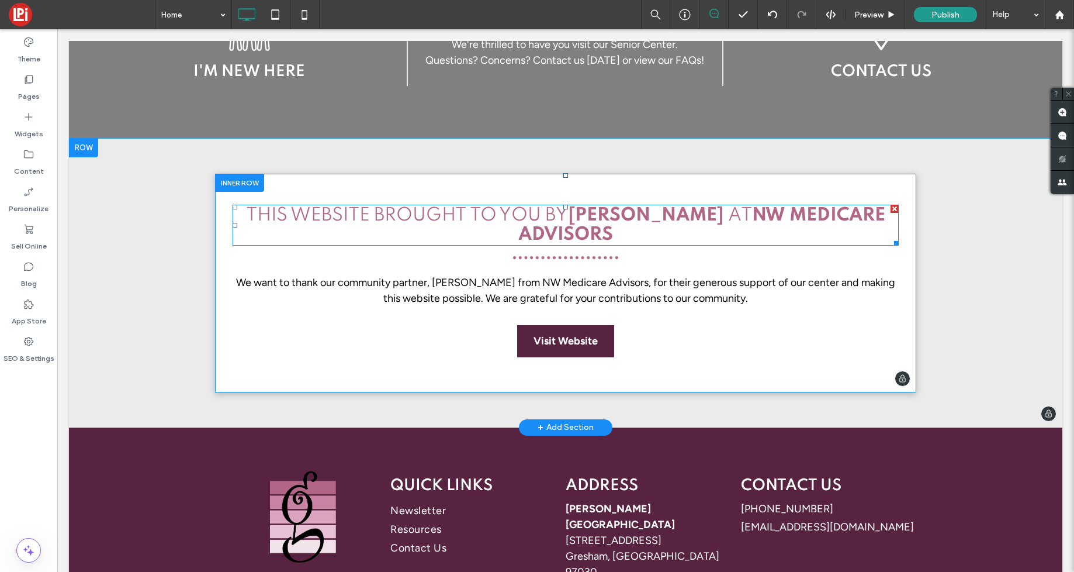
click at [595, 206] on strong "[PERSON_NAME]" at bounding box center [646, 215] width 156 height 18
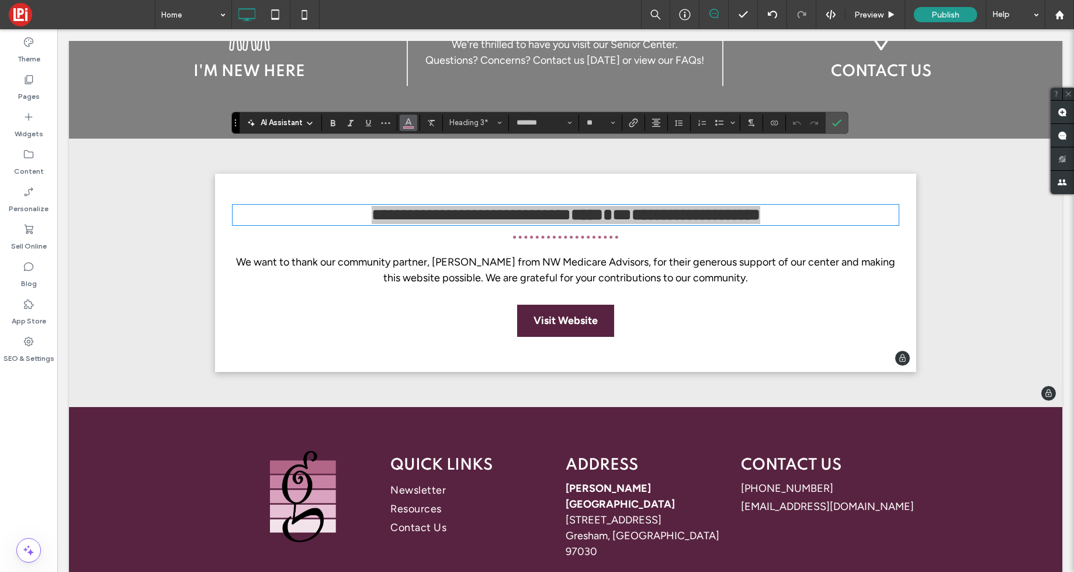
click at [410, 121] on icon "Color" at bounding box center [408, 121] width 9 height 9
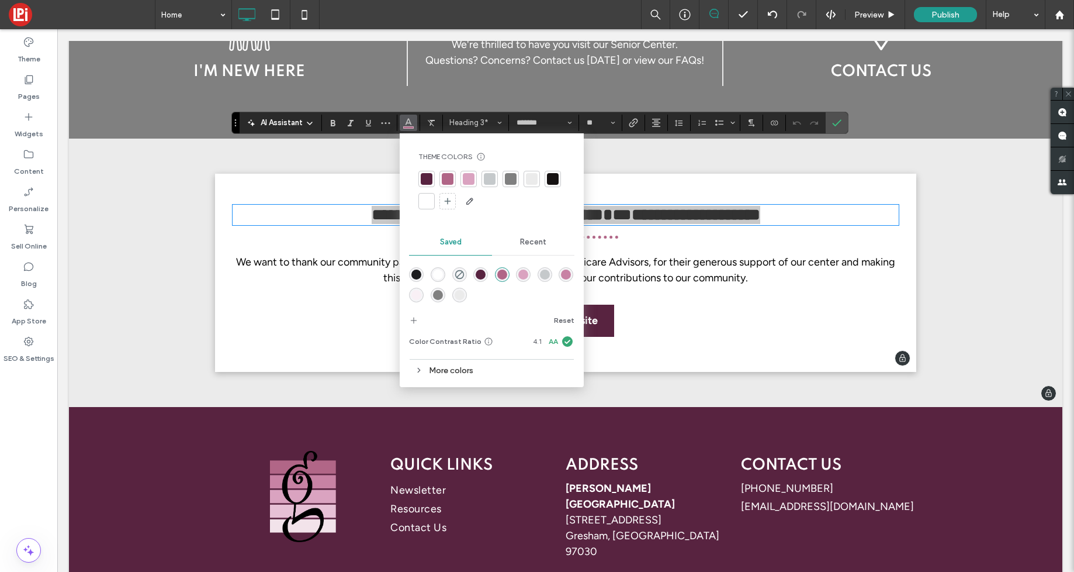
drag, startPoint x: 427, startPoint y: 179, endPoint x: 418, endPoint y: 179, distance: 8.8
click at [427, 179] on div at bounding box center [427, 179] width 12 height 12
click at [841, 118] on icon "Confirm" at bounding box center [836, 122] width 9 height 9
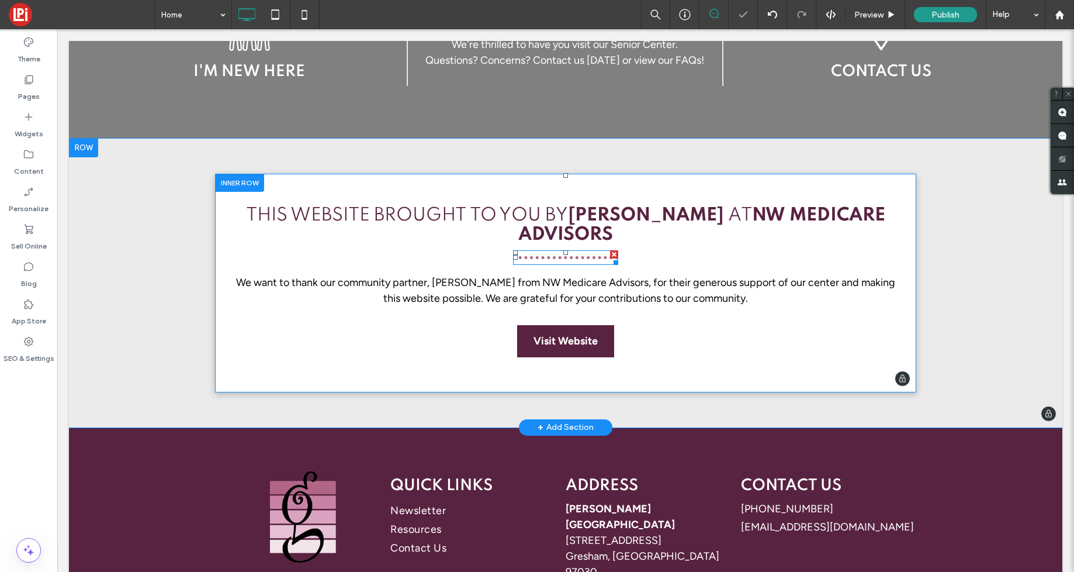
click at [548, 250] on div at bounding box center [565, 257] width 105 height 15
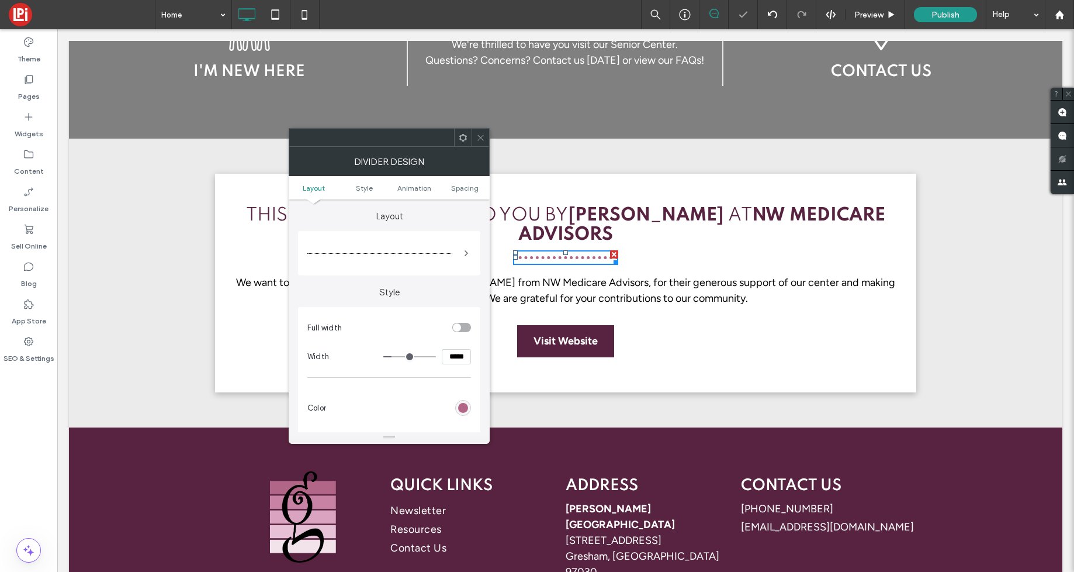
click at [466, 409] on div "rgb(177, 102, 135)" at bounding box center [463, 408] width 10 height 10
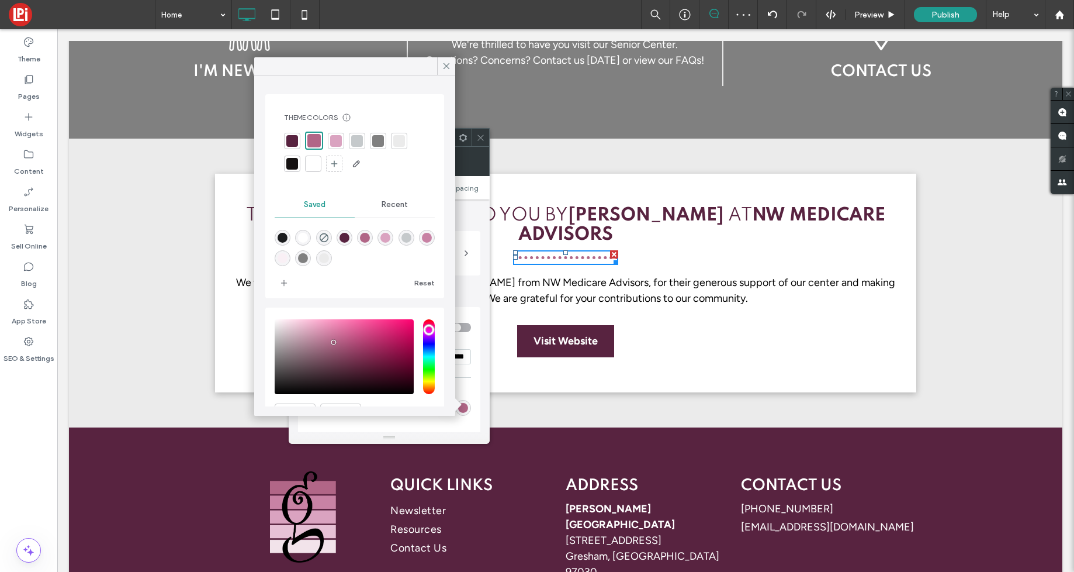
drag, startPoint x: 292, startPoint y: 137, endPoint x: 327, endPoint y: 113, distance: 42.5
click at [292, 137] on div at bounding box center [292, 141] width 12 height 12
click at [451, 68] on icon at bounding box center [446, 66] width 11 height 11
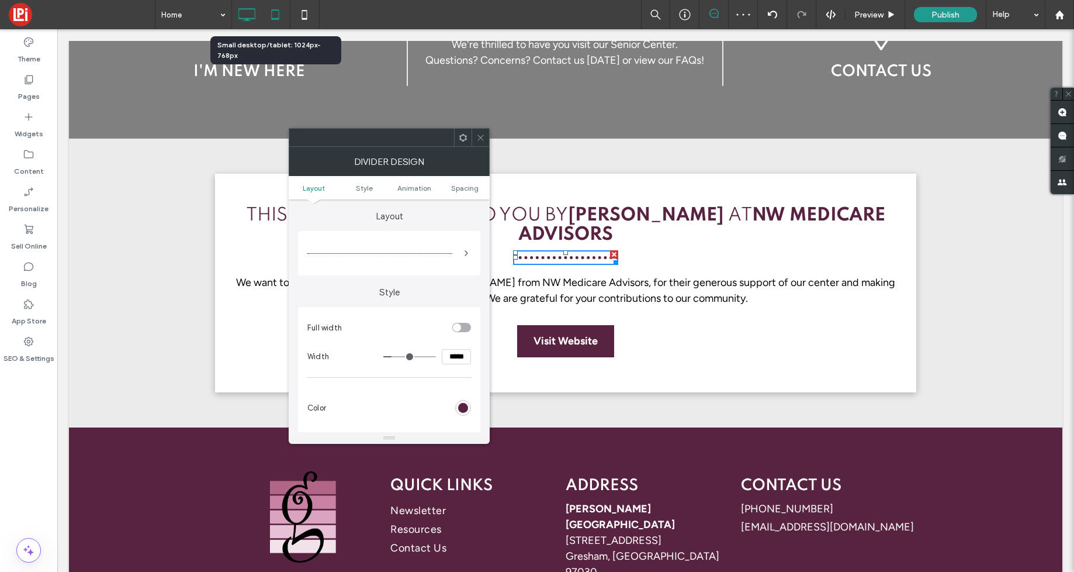
drag, startPoint x: 273, startPoint y: 11, endPoint x: 263, endPoint y: 18, distance: 11.8
click at [273, 11] on icon at bounding box center [275, 14] width 23 height 23
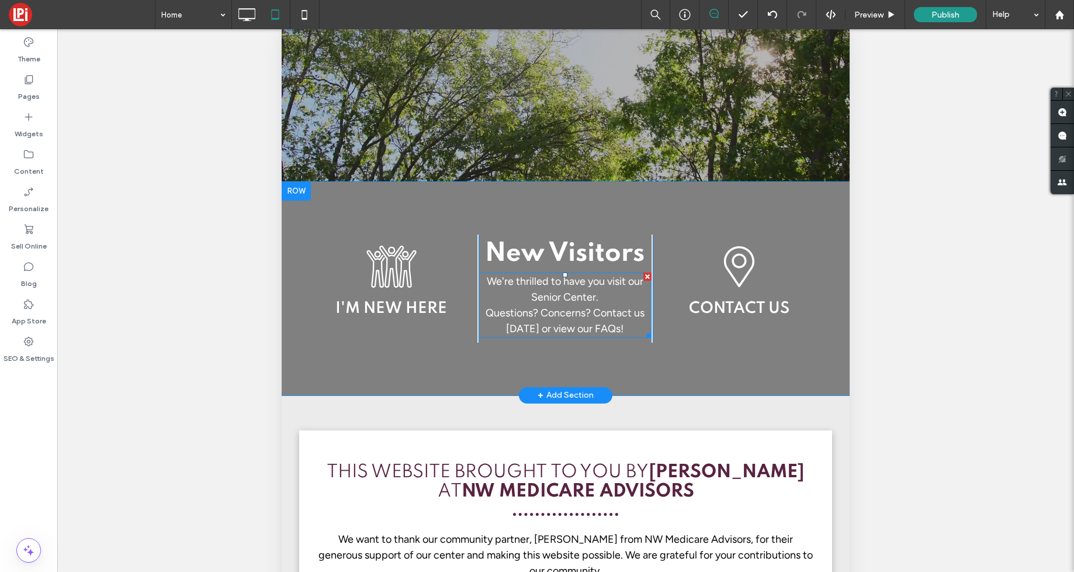
scroll to position [23, 0]
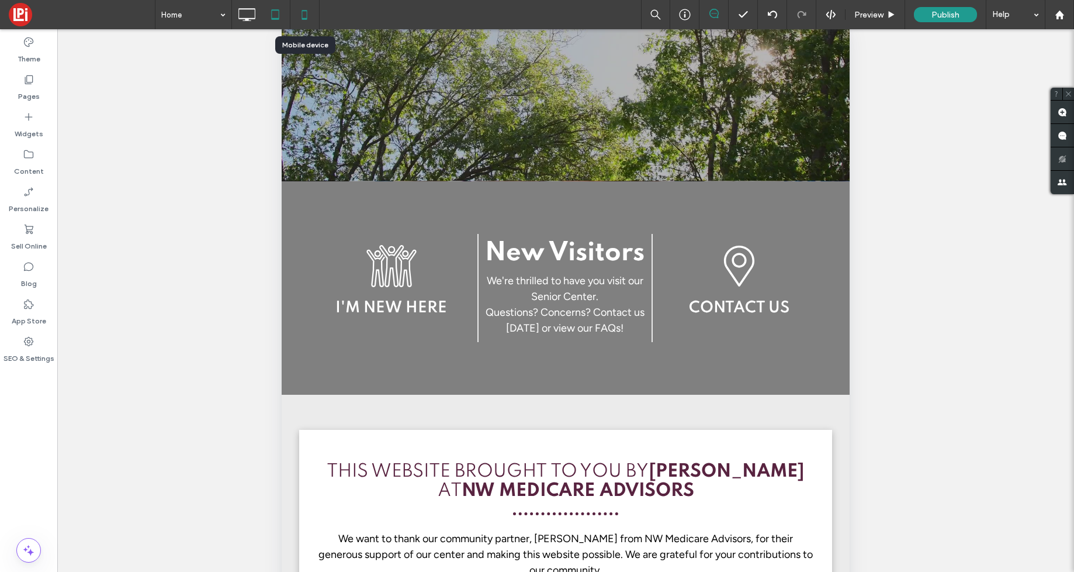
click at [303, 14] on icon at bounding box center [304, 14] width 23 height 23
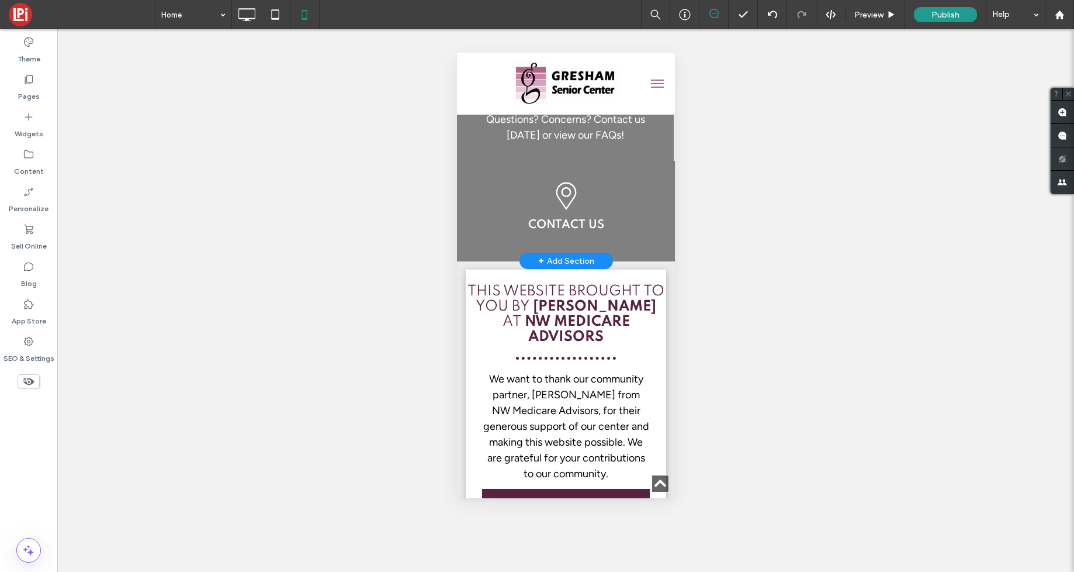
scroll to position [3617, 0]
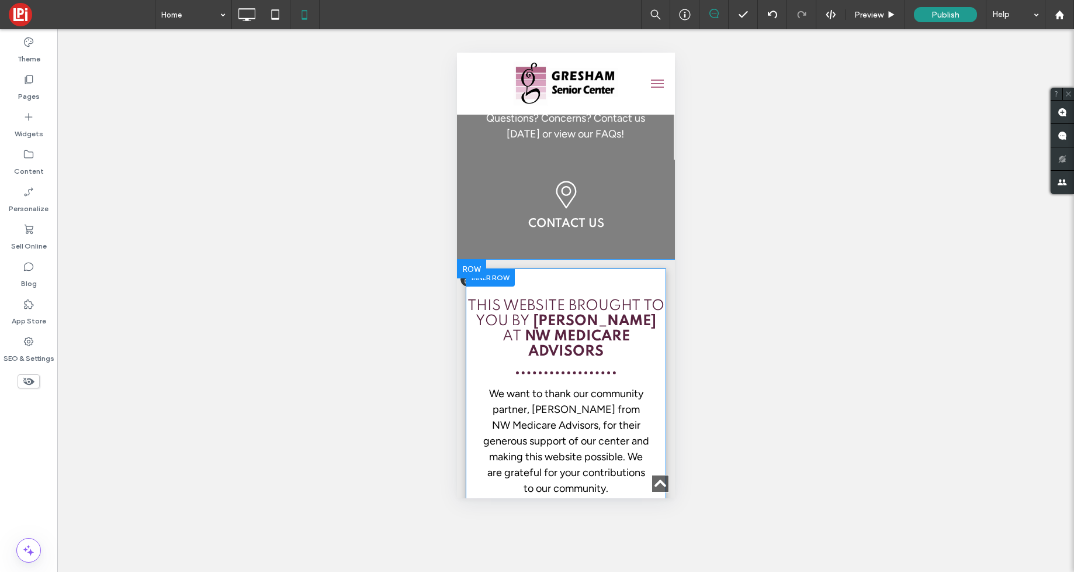
click at [472, 294] on div "This Website Brought to you by [PERSON_NAME] AT NW Medicare Advisors We want to…" at bounding box center [565, 418] width 200 height 251
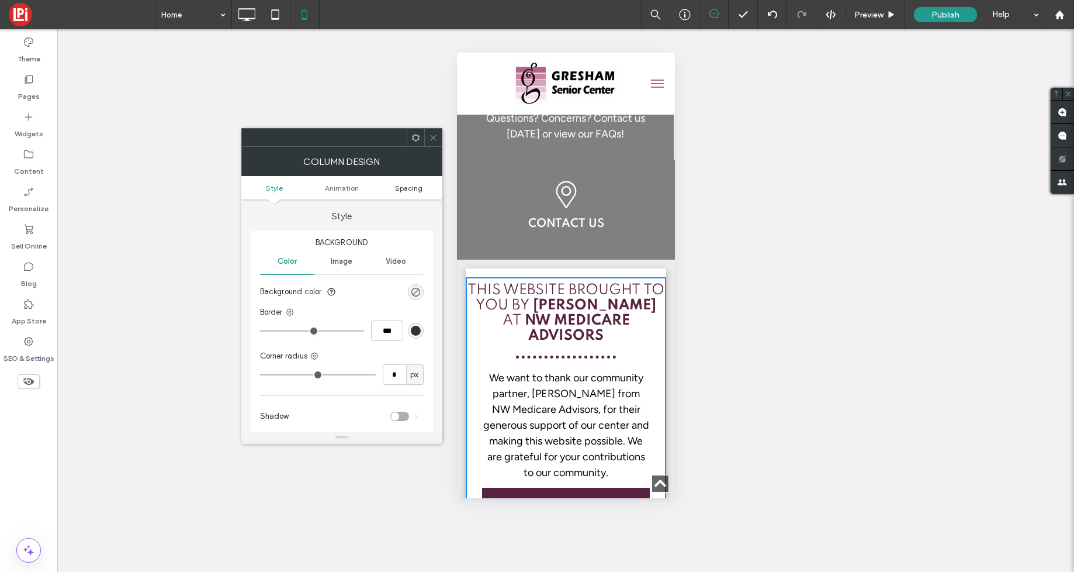
click at [407, 188] on span "Spacing" at bounding box center [408, 188] width 27 height 9
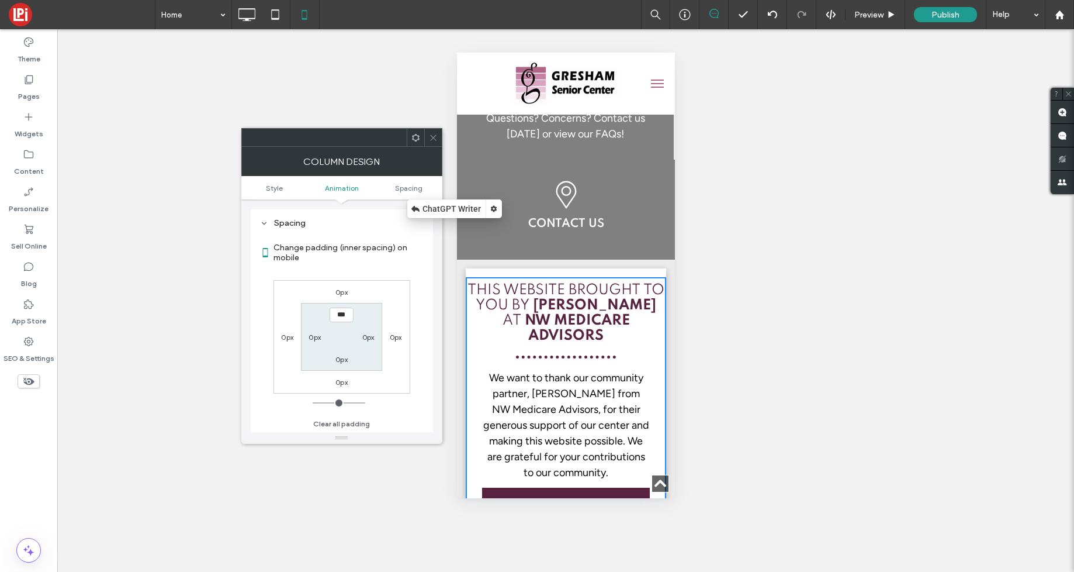
scroll to position [274, 0]
click at [366, 336] on label "0px" at bounding box center [368, 336] width 12 height 9
type input "**"
type input "****"
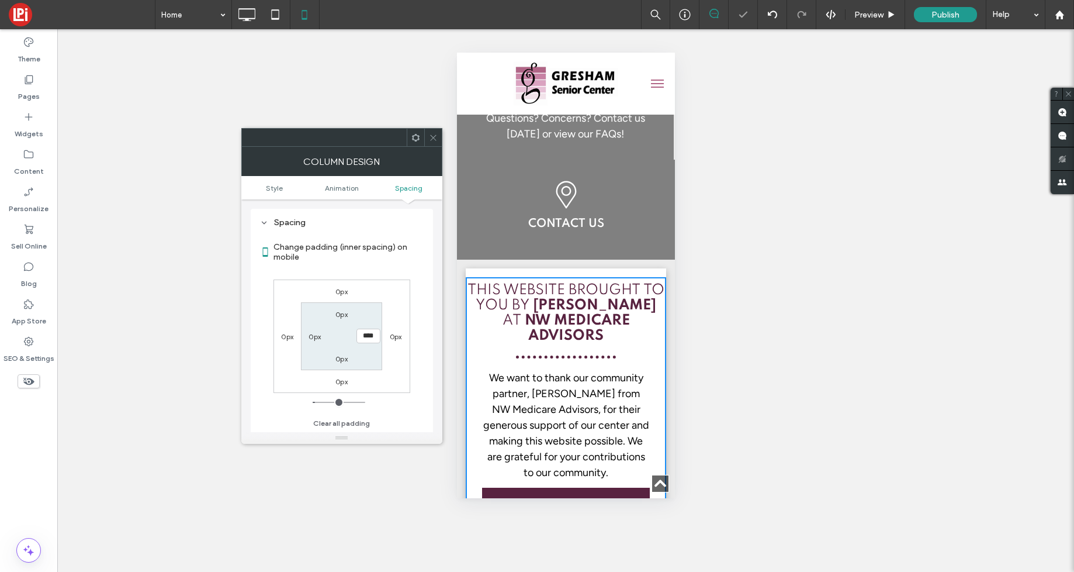
click at [316, 337] on label "0px" at bounding box center [315, 336] width 12 height 9
type input "*"
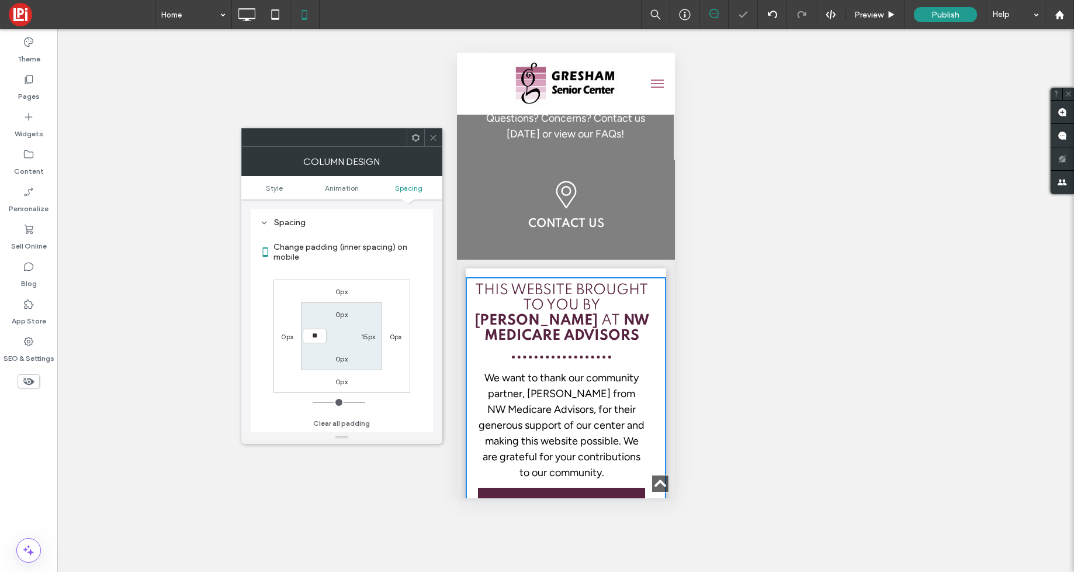
type input "**"
type input "****"
click at [344, 316] on label "0px" at bounding box center [342, 314] width 12 height 9
type input "*"
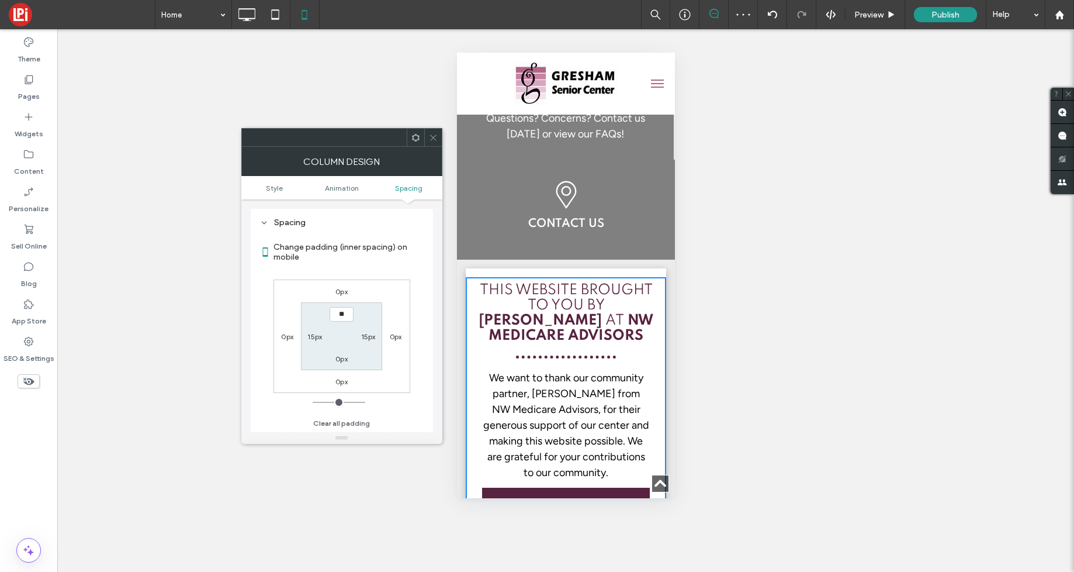
type input "**"
type input "****"
click at [343, 360] on label "0px" at bounding box center [342, 358] width 12 height 9
type input "*"
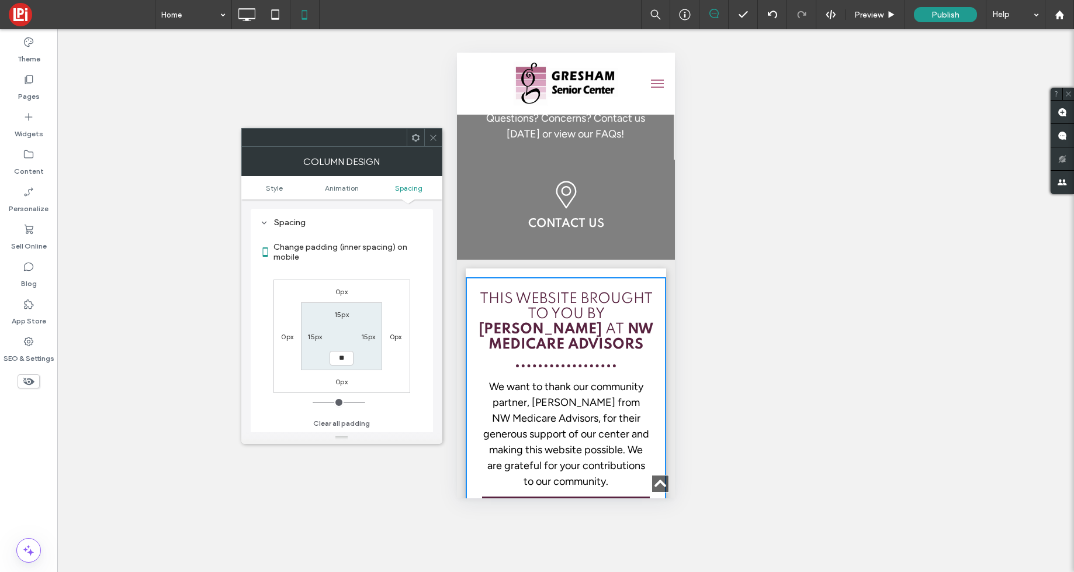
type input "**"
type input "****"
drag, startPoint x: 341, startPoint y: 336, endPoint x: 336, endPoint y: 338, distance: 6.0
click at [341, 336] on section "15px 15px **** 15px" at bounding box center [341, 335] width 81 height 67
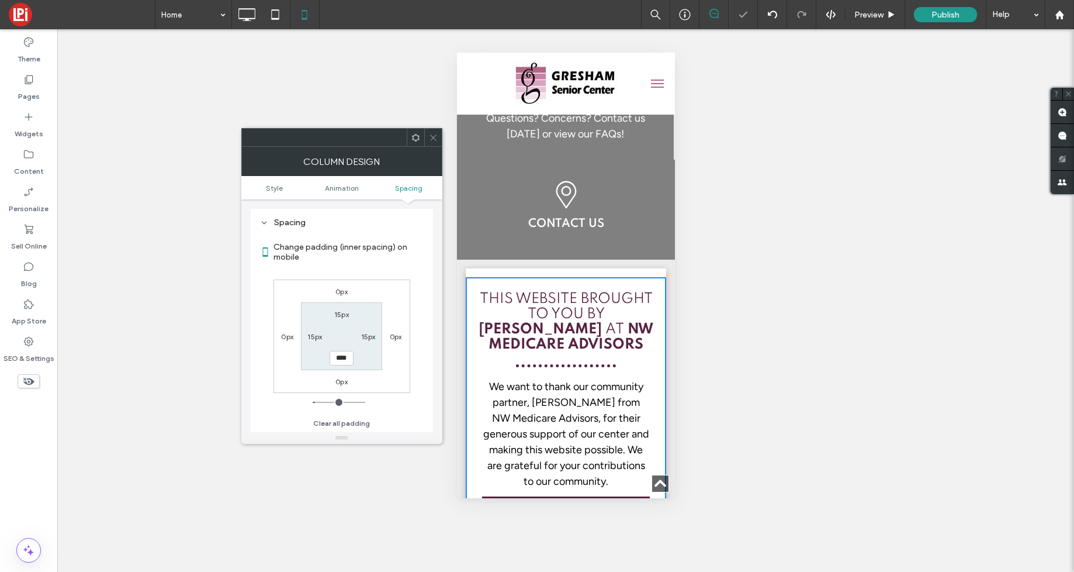
click at [435, 141] on icon at bounding box center [433, 137] width 9 height 9
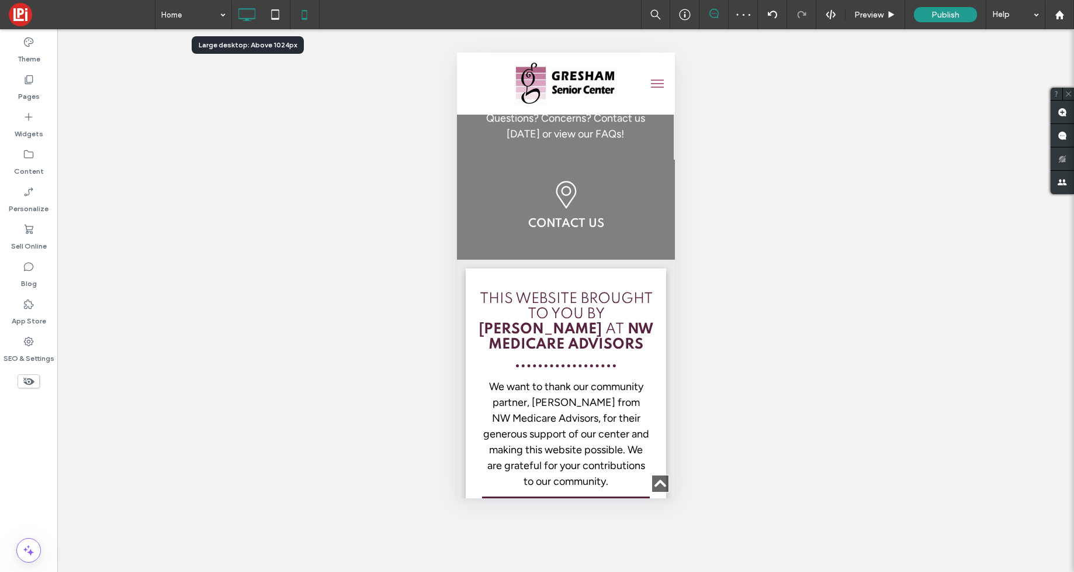
click at [252, 15] on icon at bounding box center [246, 14] width 23 height 23
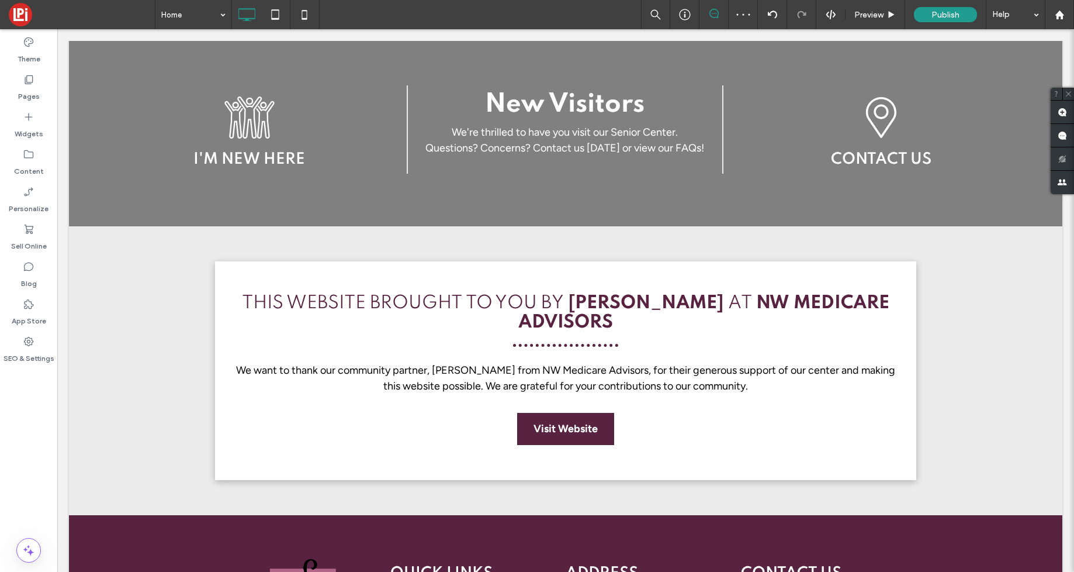
scroll to position [2394, 0]
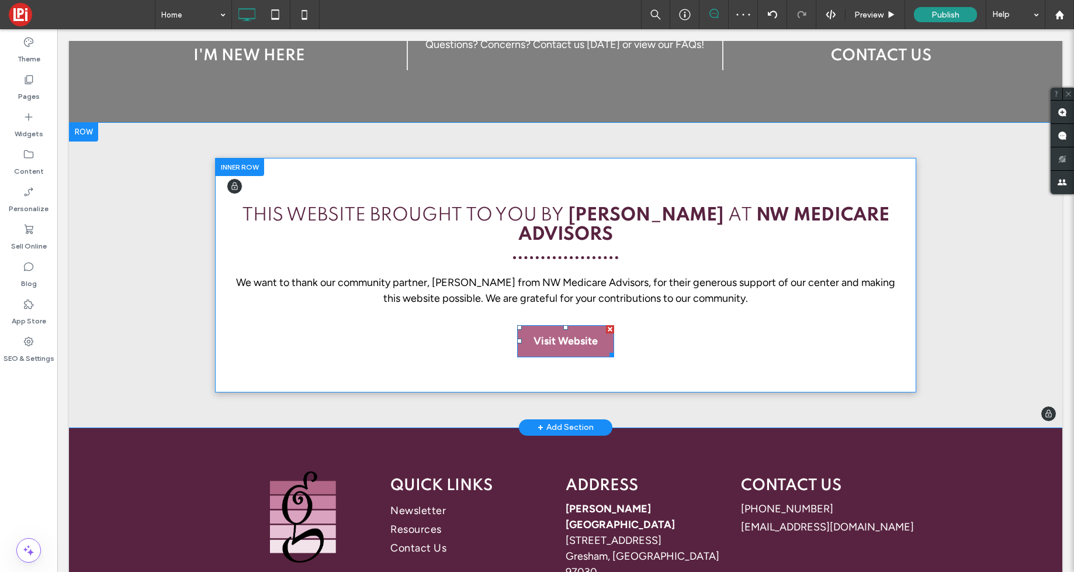
click at [586, 325] on span "Visit Website" at bounding box center [566, 341] width 64 height 32
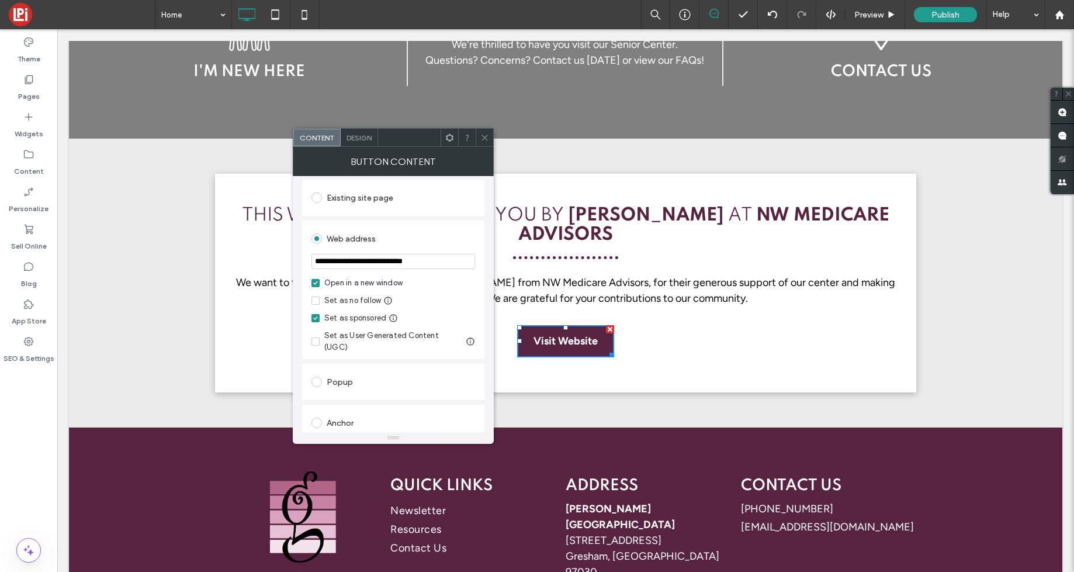
scroll to position [158, 0]
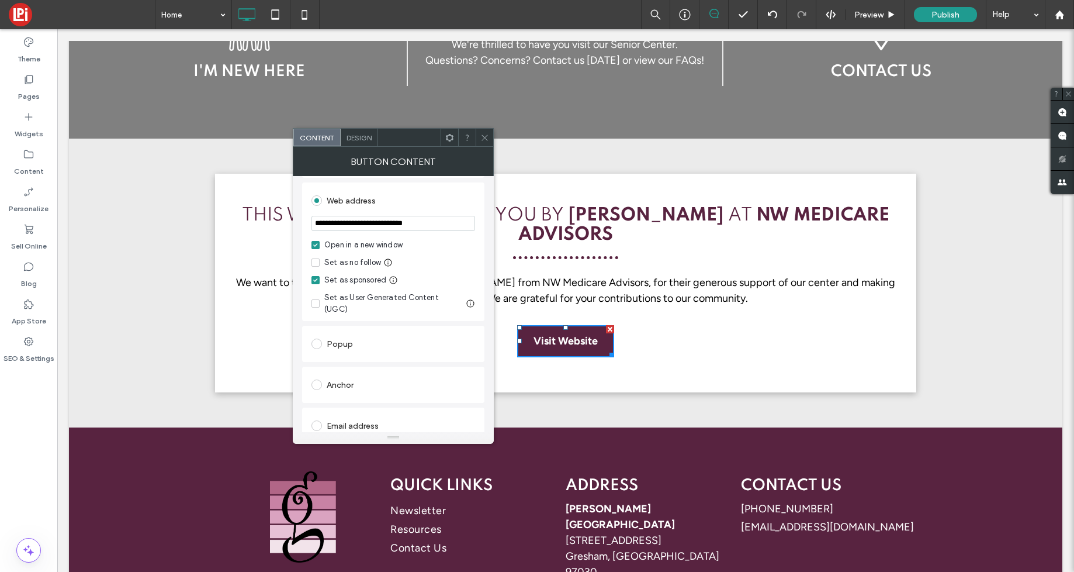
click at [481, 137] on icon at bounding box center [484, 137] width 9 height 9
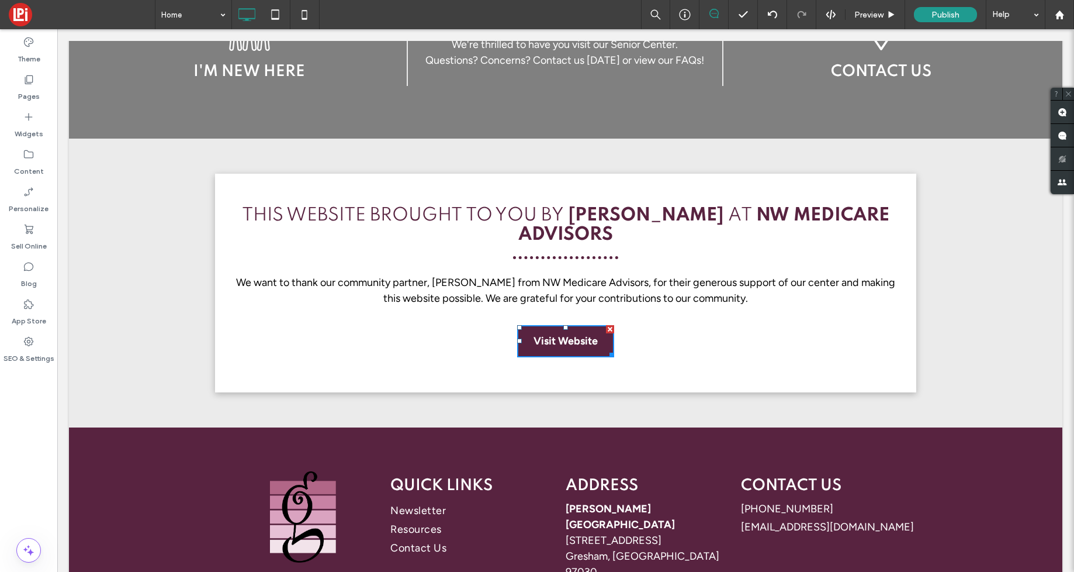
scroll to position [2378, 0]
click at [1054, 15] on div at bounding box center [1060, 15] width 28 height 10
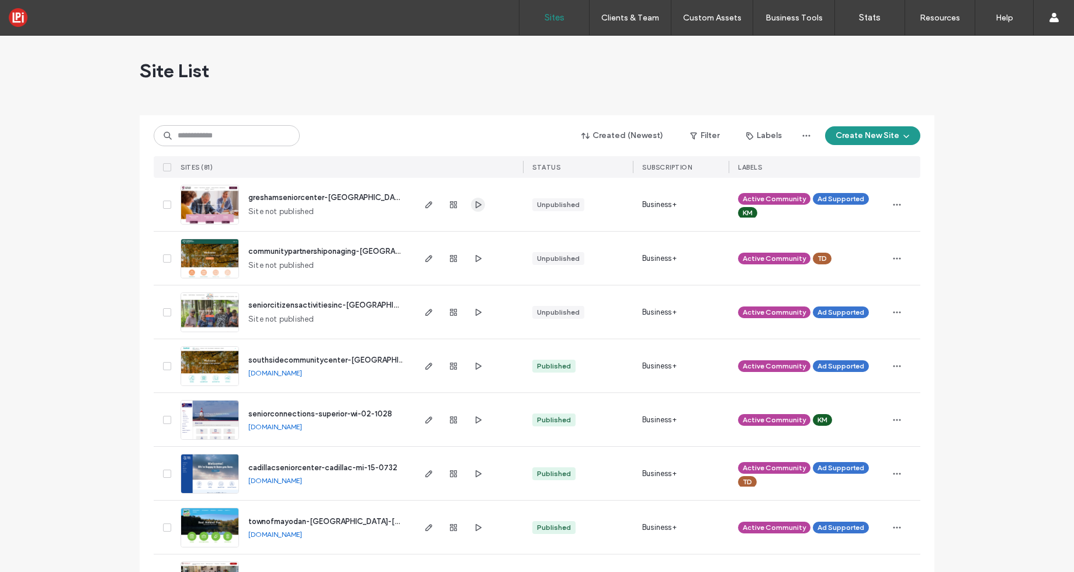
click at [474, 205] on icon "button" at bounding box center [477, 204] width 9 height 9
click at [473, 201] on icon "button" at bounding box center [477, 204] width 9 height 9
